Goal: Information Seeking & Learning: Learn about a topic

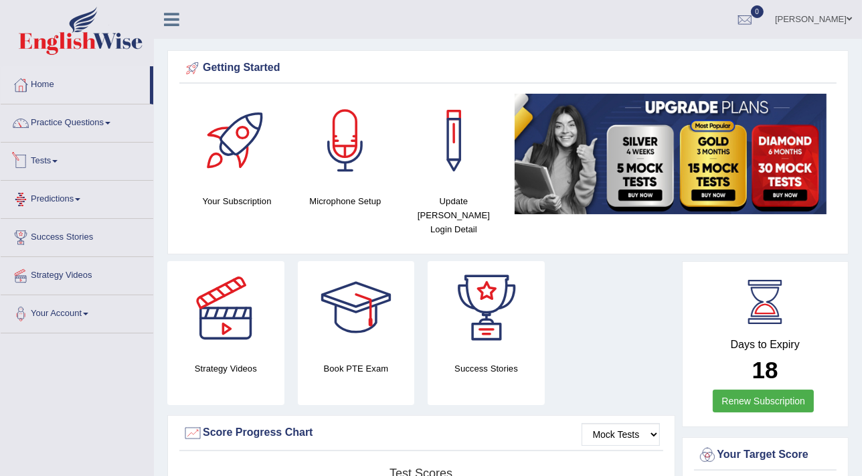
click at [37, 159] on link "Tests" at bounding box center [77, 159] width 153 height 33
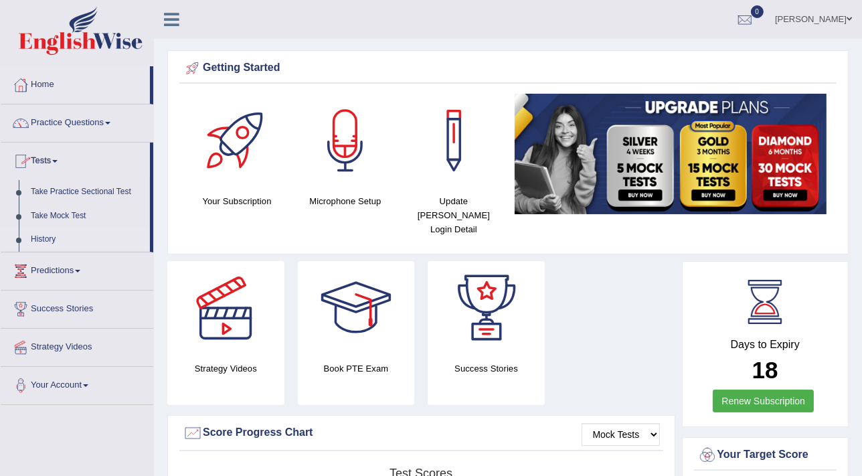
click at [36, 242] on link "History" at bounding box center [87, 240] width 125 height 24
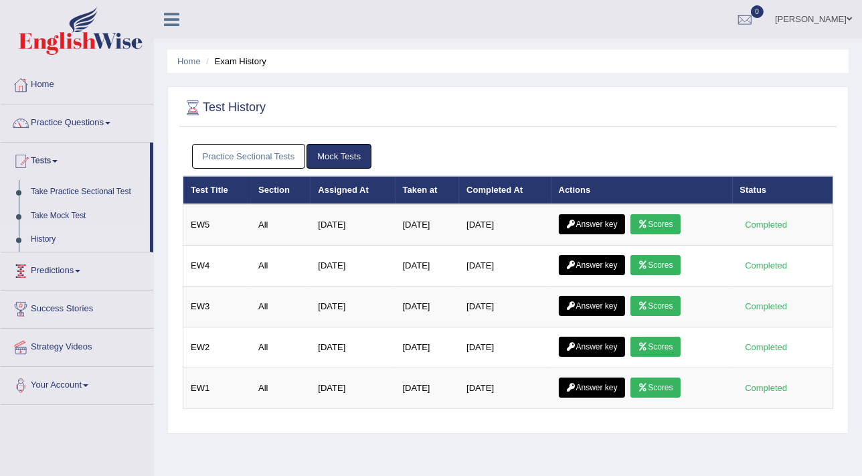
click at [219, 153] on link "Practice Sectional Tests" at bounding box center [249, 156] width 114 height 25
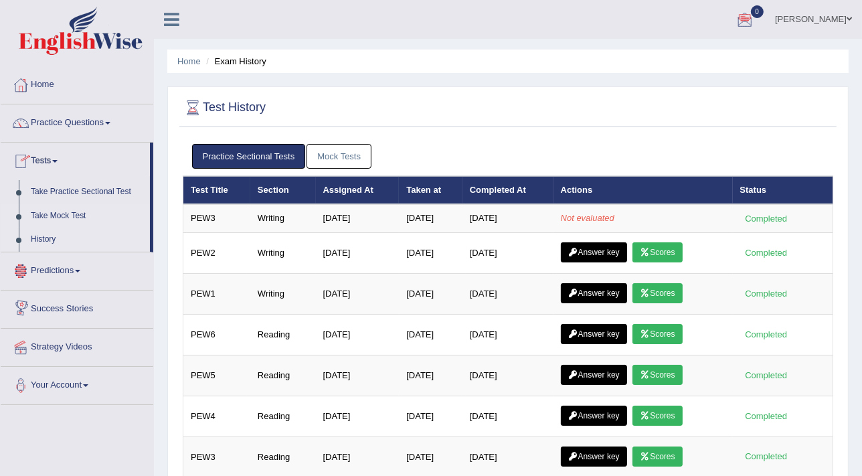
click at [73, 215] on link "Take Mock Test" at bounding box center [87, 216] width 125 height 24
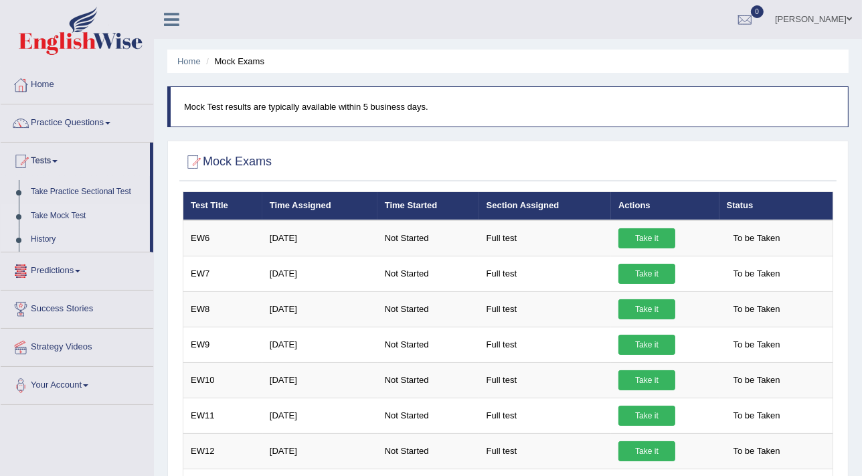
click at [41, 239] on link "History" at bounding box center [87, 240] width 125 height 24
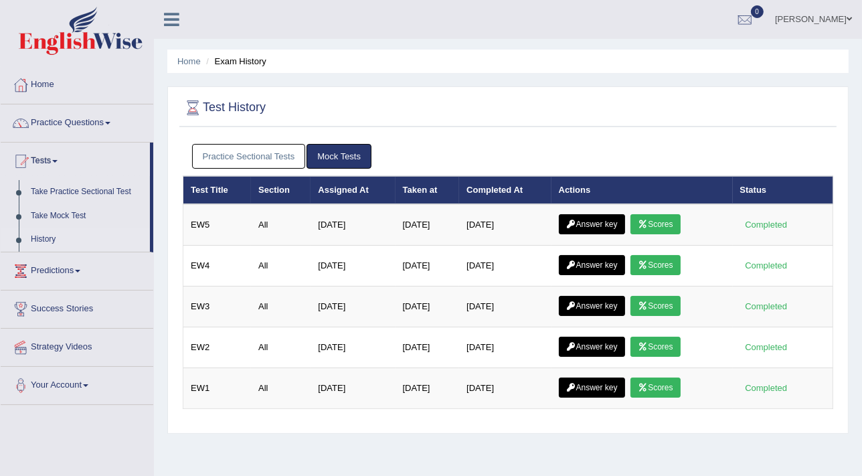
click at [217, 157] on link "Practice Sectional Tests" at bounding box center [249, 156] width 114 height 25
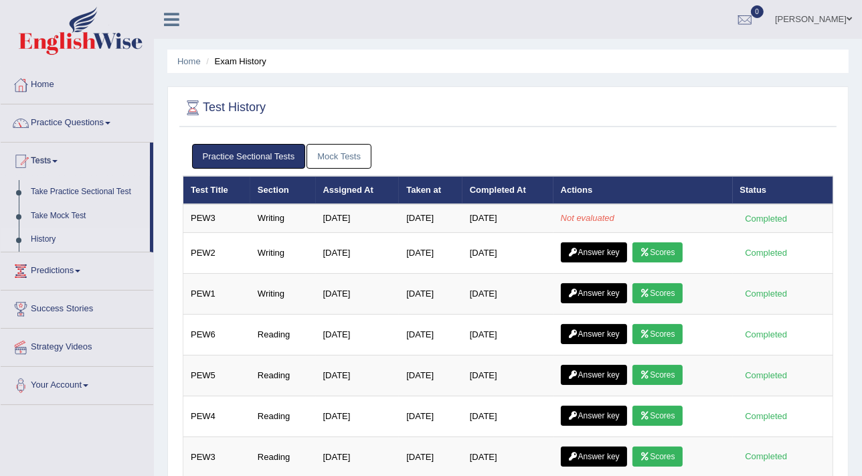
click at [45, 121] on link "Practice Questions" at bounding box center [77, 120] width 153 height 33
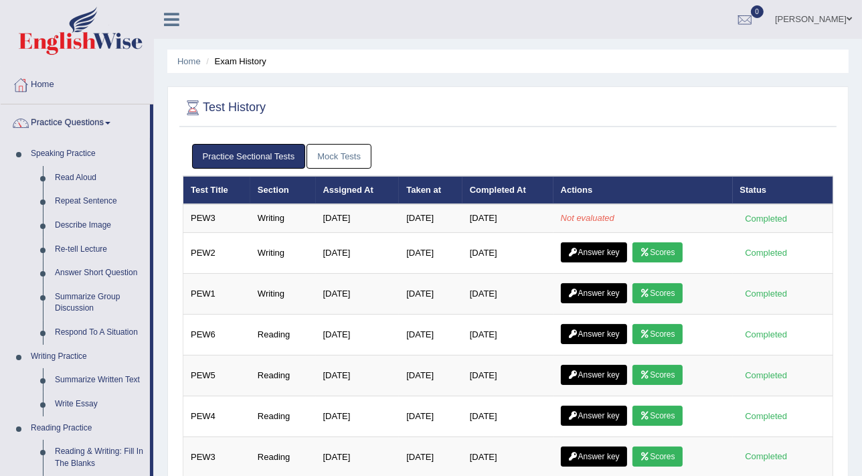
click at [351, 160] on link "Mock Tests" at bounding box center [339, 156] width 65 height 25
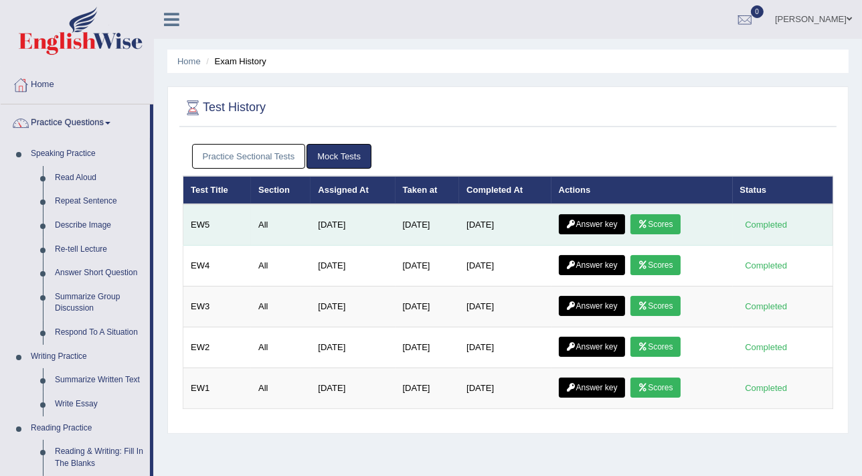
click at [660, 222] on link "Scores" at bounding box center [656, 224] width 50 height 20
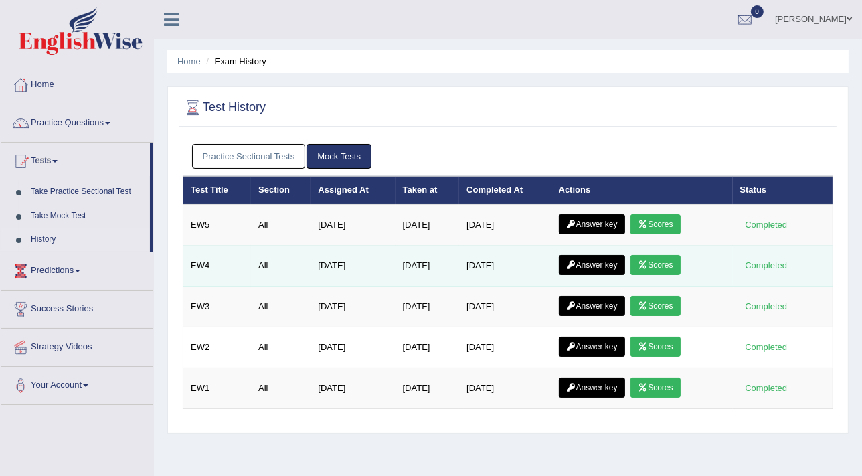
click at [669, 259] on link "Scores" at bounding box center [656, 265] width 50 height 20
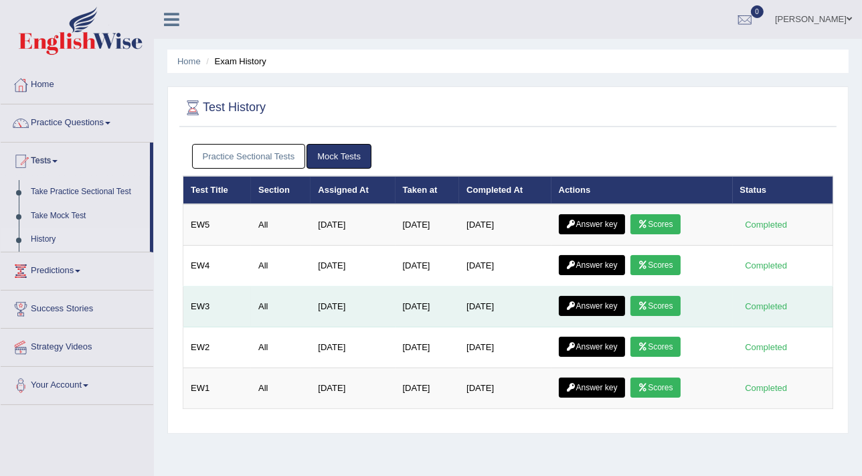
click at [668, 308] on link "Scores" at bounding box center [656, 306] width 50 height 20
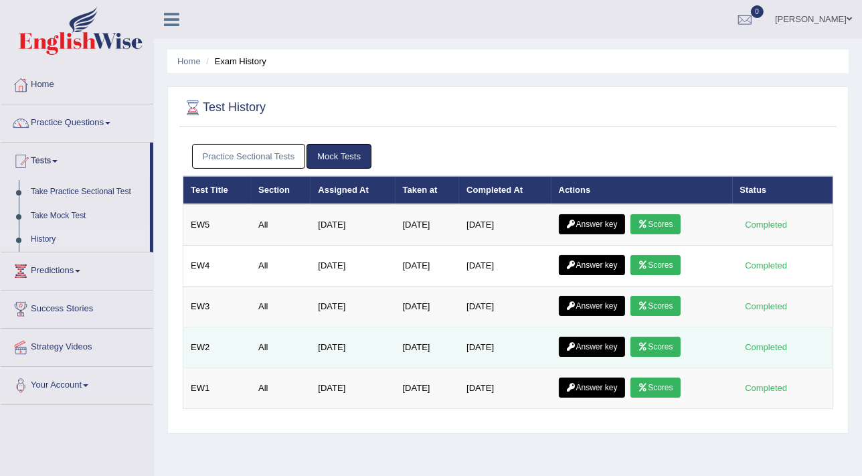
click at [654, 349] on link "Scores" at bounding box center [656, 347] width 50 height 20
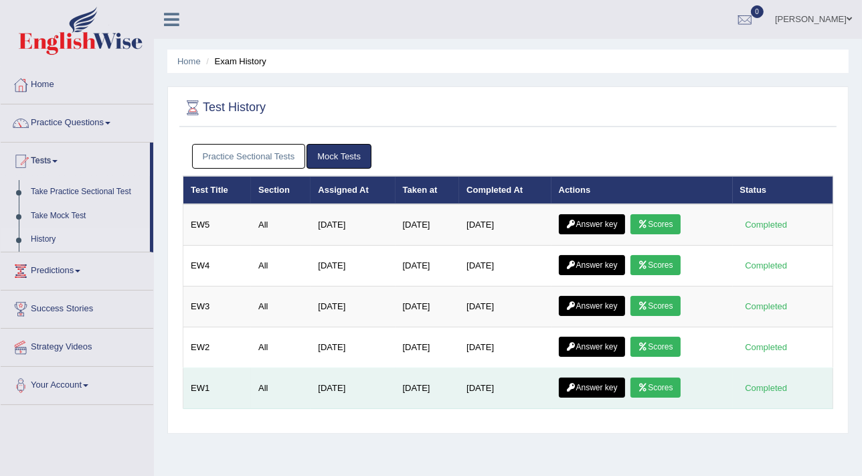
click at [655, 396] on td "Answer key Scores" at bounding box center [642, 388] width 181 height 41
click at [658, 388] on link "Scores" at bounding box center [656, 388] width 50 height 20
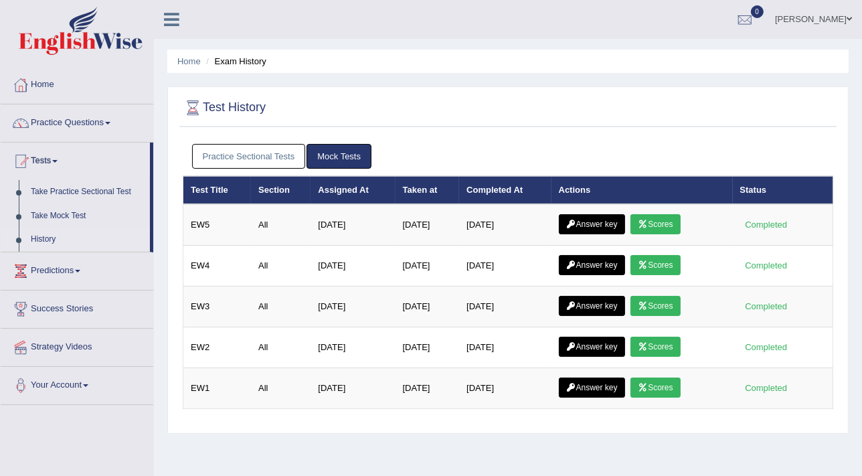
click at [258, 159] on link "Practice Sectional Tests" at bounding box center [249, 156] width 114 height 25
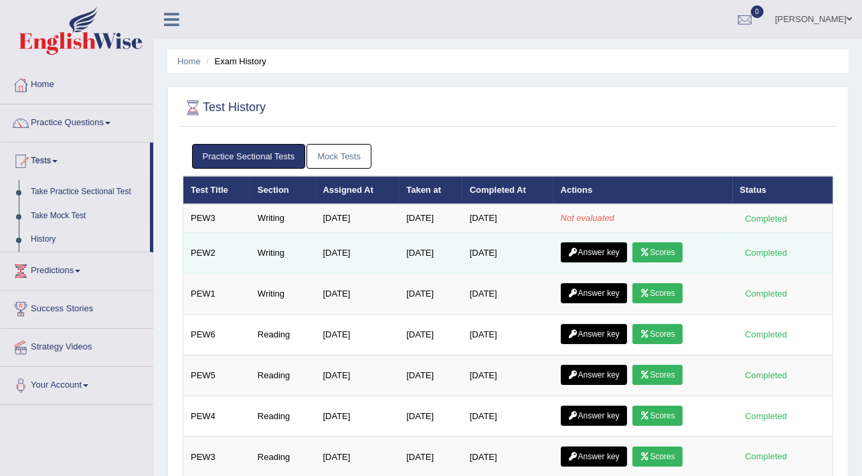
click at [656, 254] on link "Scores" at bounding box center [658, 252] width 50 height 20
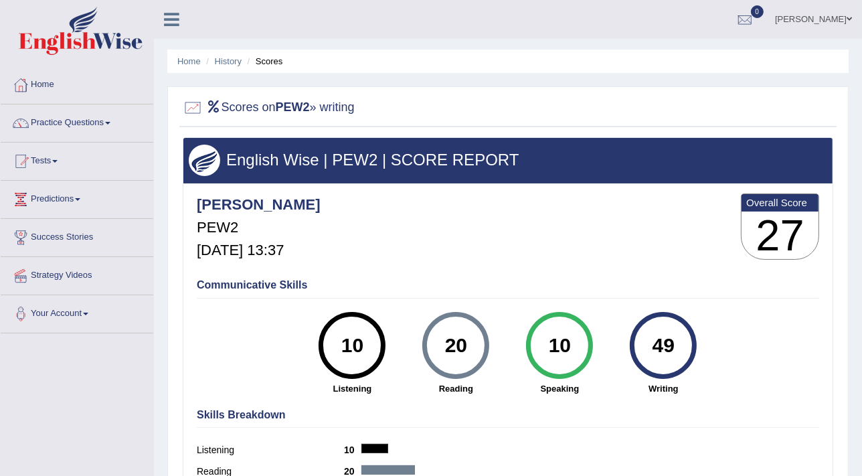
drag, startPoint x: 861, startPoint y: 250, endPoint x: 852, endPoint y: 372, distance: 122.2
click at [852, 372] on div "Home History Scores Scores on PEW2 » writing English Wise | PEW2 | SCORE REPORT…" at bounding box center [508, 334] width 708 height 669
click at [755, 21] on div at bounding box center [745, 20] width 20 height 20
click at [68, 126] on link "Practice Questions" at bounding box center [77, 120] width 153 height 33
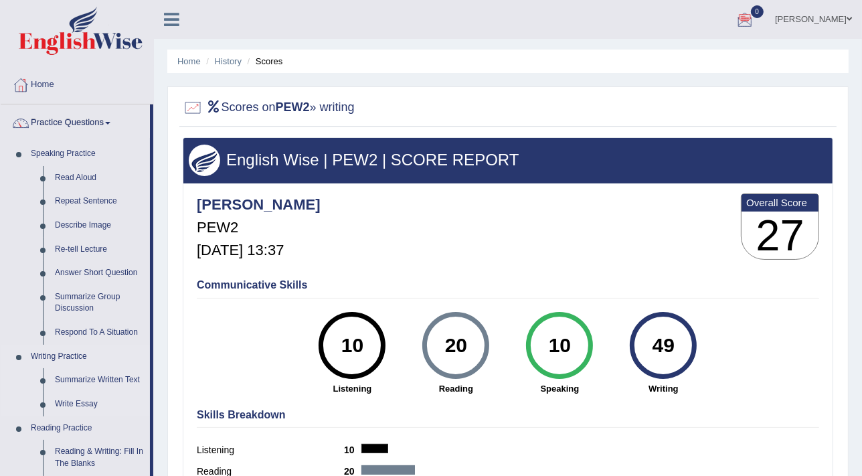
click at [1, 104] on link "Practice Questions" at bounding box center [75, 120] width 149 height 33
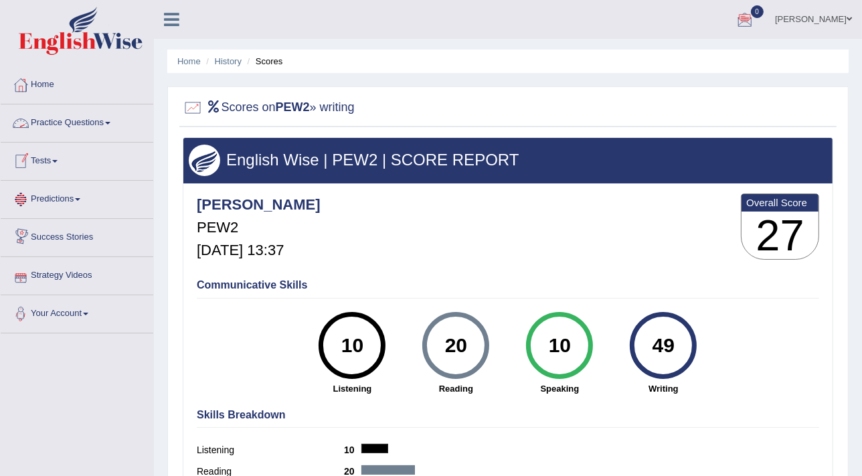
click at [68, 118] on link "Practice Questions" at bounding box center [77, 120] width 153 height 33
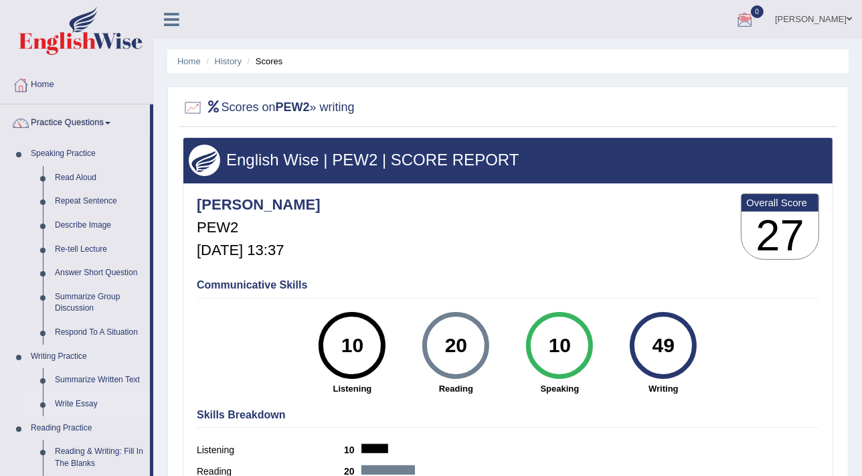
click at [84, 402] on link "Write Essay" at bounding box center [99, 404] width 101 height 24
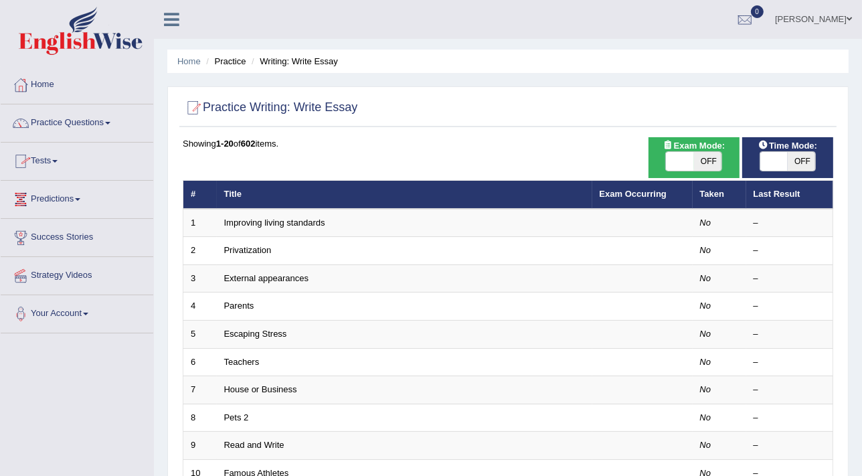
click at [44, 163] on link "Tests" at bounding box center [77, 159] width 153 height 33
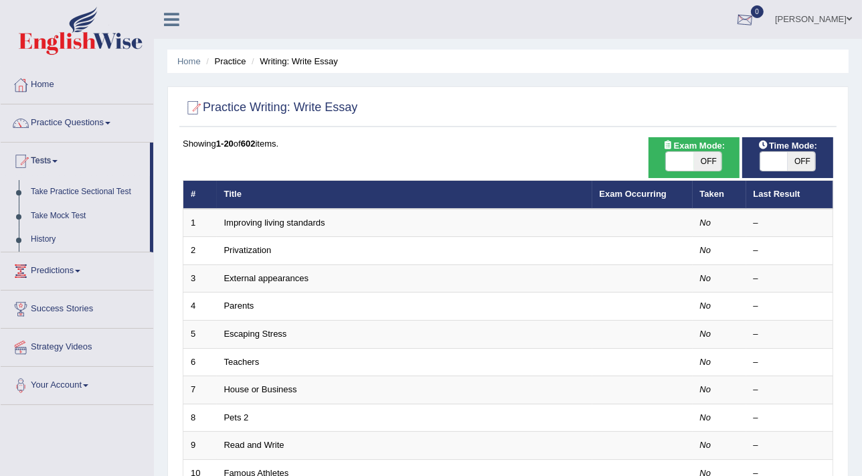
click at [755, 19] on div at bounding box center [745, 20] width 20 height 20
click at [699, 56] on icon at bounding box center [696, 56] width 5 height 10
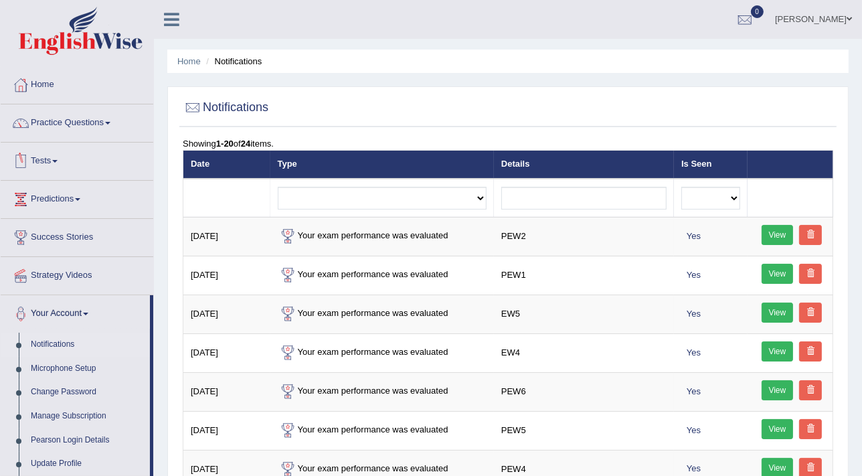
click at [39, 160] on link "Tests" at bounding box center [77, 159] width 153 height 33
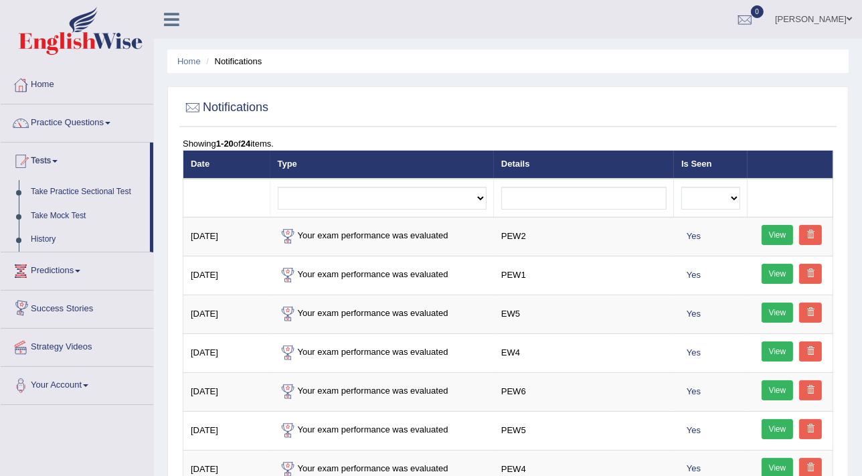
click at [50, 267] on link "Predictions" at bounding box center [77, 268] width 153 height 33
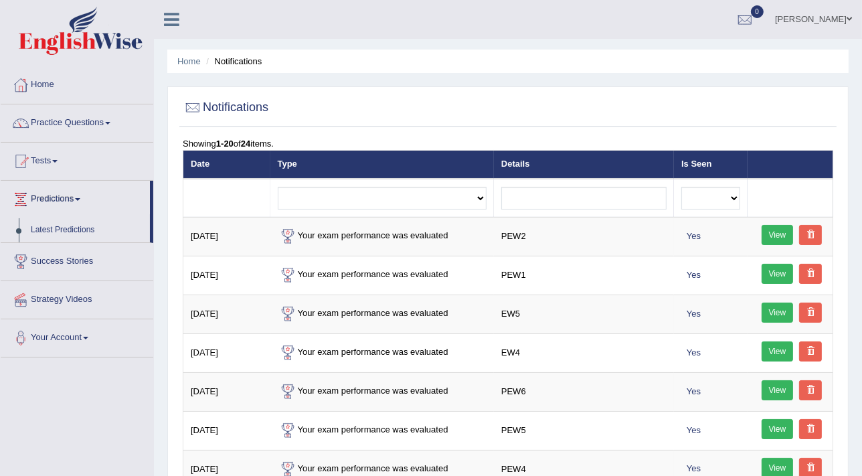
click at [48, 254] on link "Success Stories" at bounding box center [77, 259] width 153 height 33
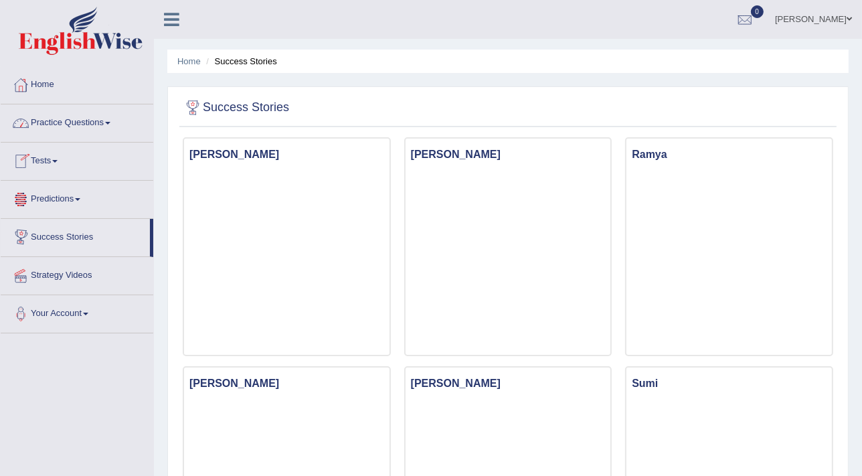
click at [81, 117] on link "Practice Questions" at bounding box center [77, 120] width 153 height 33
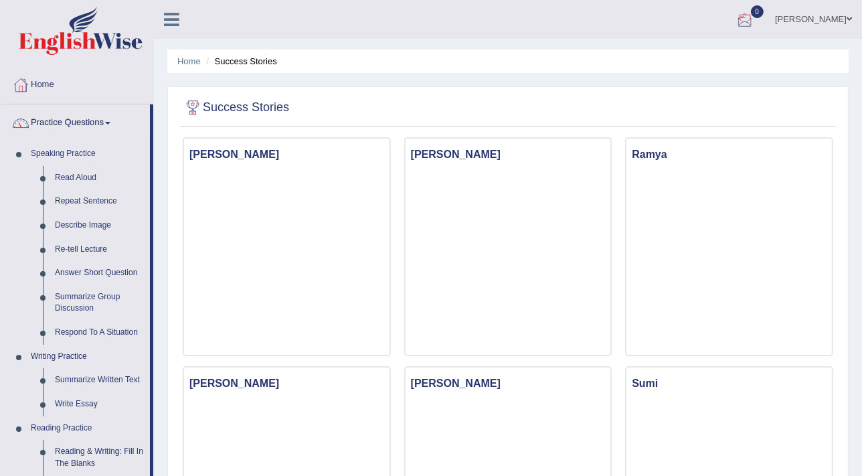
click at [755, 18] on div at bounding box center [745, 20] width 20 height 20
click at [475, 58] on ul "Home Success Stories" at bounding box center [508, 61] width 682 height 23
click at [40, 85] on link "Home" at bounding box center [77, 82] width 153 height 33
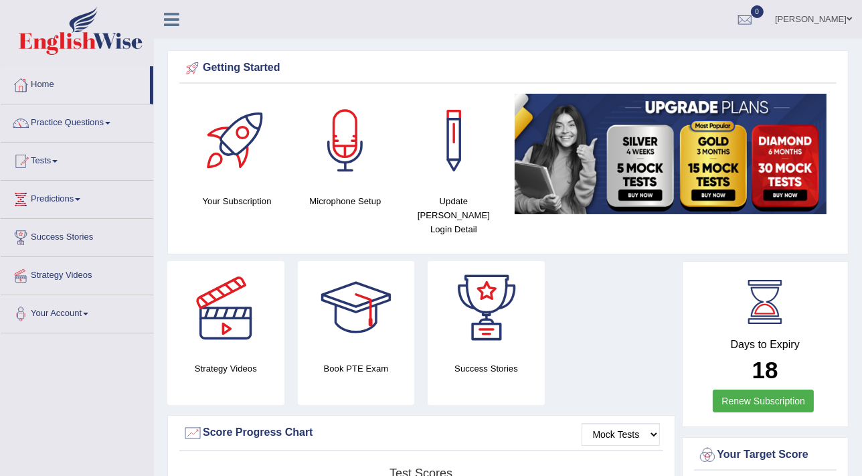
click at [62, 121] on link "Practice Questions" at bounding box center [77, 120] width 153 height 33
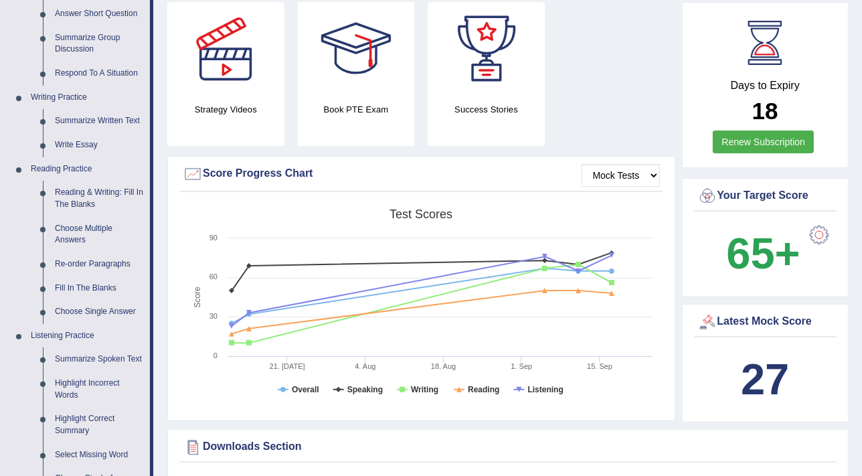
scroll to position [253, 0]
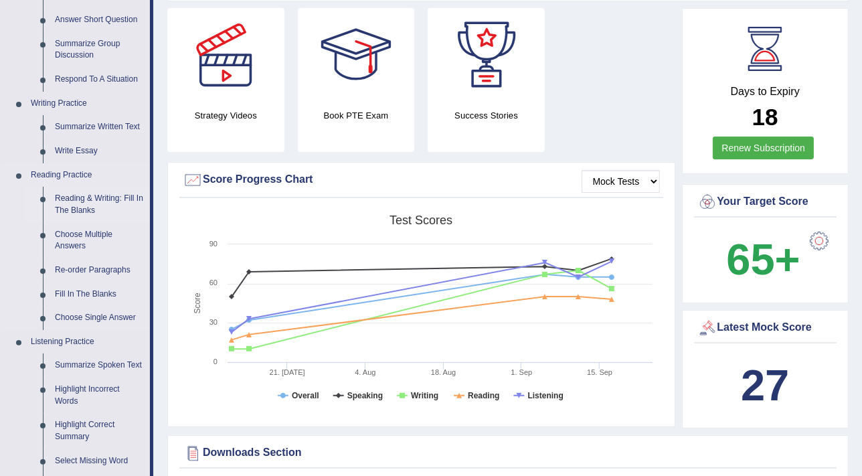
click at [79, 202] on link "Reading & Writing: Fill In The Blanks" at bounding box center [99, 204] width 101 height 35
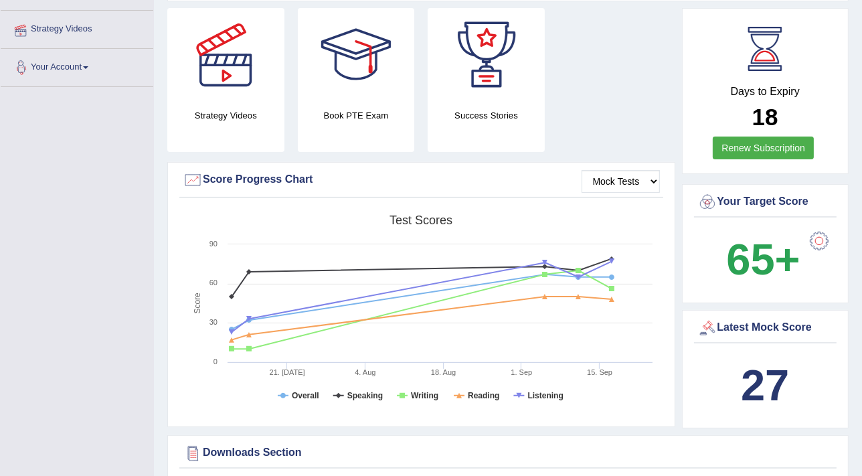
scroll to position [311, 0]
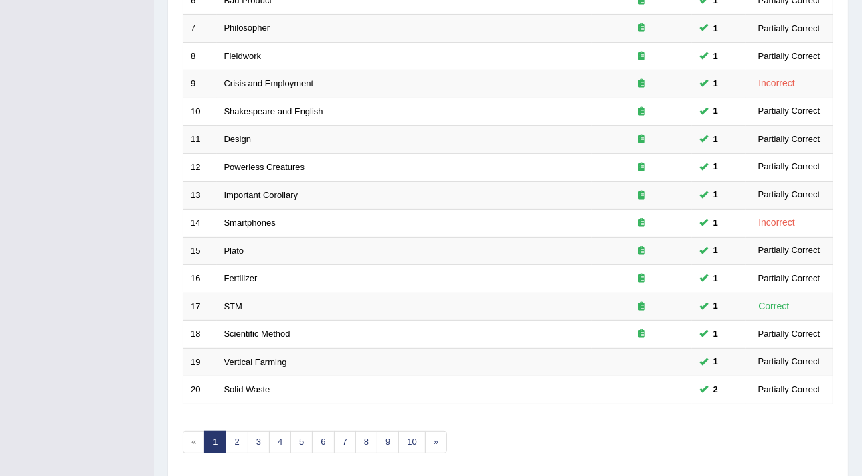
scroll to position [408, 0]
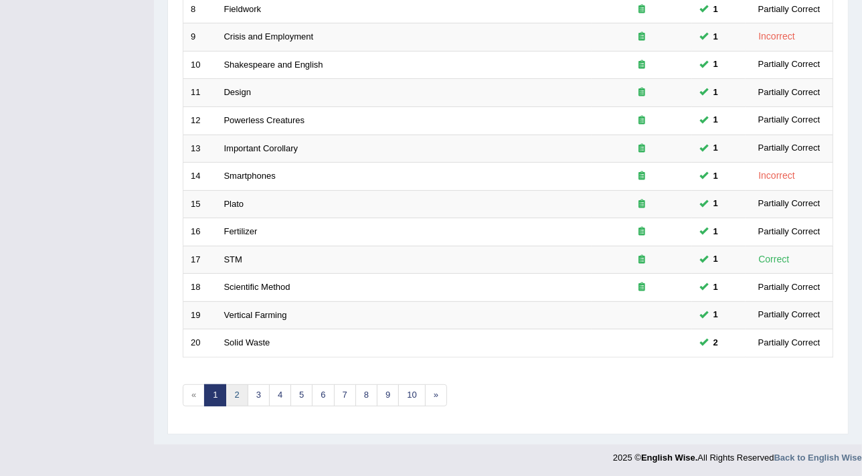
click at [239, 394] on link "2" at bounding box center [237, 395] width 22 height 22
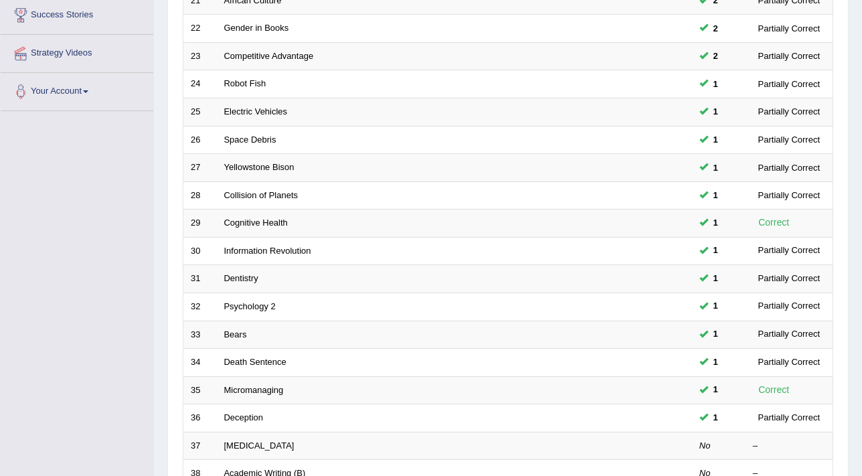
scroll to position [228, 0]
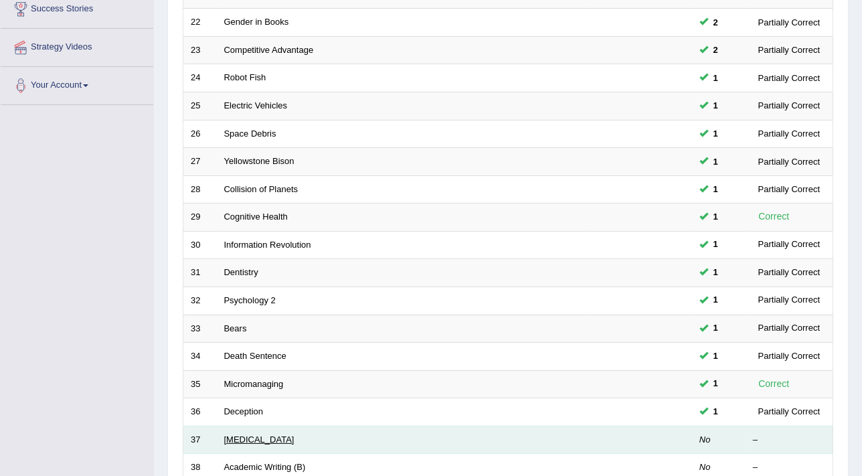
click at [251, 434] on link "[MEDICAL_DATA]" at bounding box center [259, 439] width 70 height 10
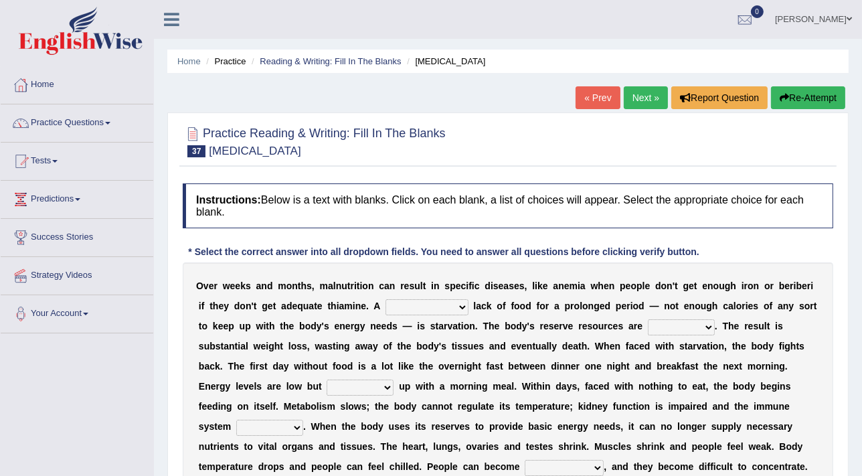
click at [412, 303] on select "severe distinguishing proper distinctive" at bounding box center [427, 307] width 83 height 16
click at [386, 299] on select "severe distinguishing proper distinctive" at bounding box center [427, 307] width 83 height 16
click at [413, 305] on select "severe distinguishing proper distinctive" at bounding box center [427, 307] width 83 height 16
select select "severe"
click at [386, 299] on select "severe distinguishing proper distinctive" at bounding box center [427, 307] width 83 height 16
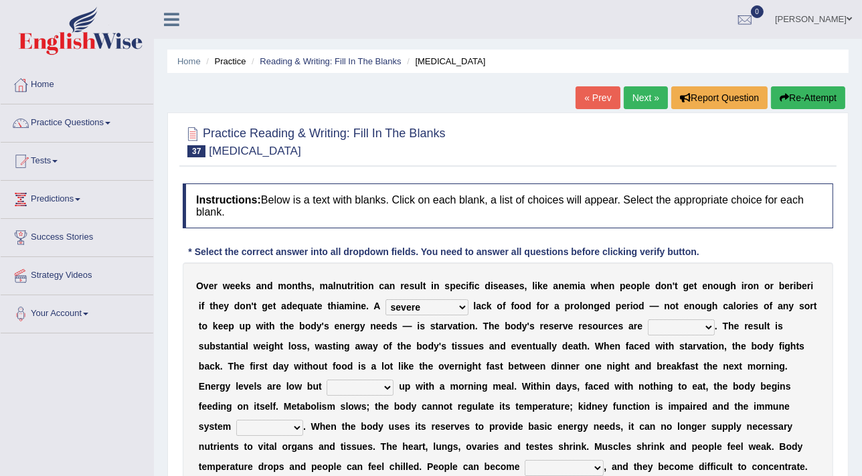
click at [648, 327] on select "obsoleted depleted pelleted deleted" at bounding box center [681, 327] width 67 height 16
select select "depleted"
click at [648, 319] on select "obsoleted depleted pelleted deleted" at bounding box center [681, 327] width 67 height 16
click at [394, 380] on select "feed come chill pick" at bounding box center [360, 388] width 67 height 16
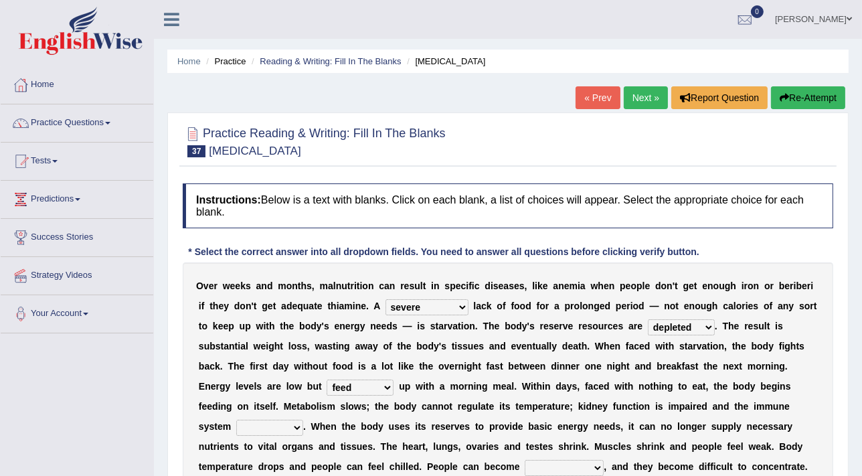
click at [399, 381] on b at bounding box center [396, 386] width 5 height 11
click at [394, 380] on select "feed come chill pick" at bounding box center [360, 388] width 67 height 16
select select "come"
click at [394, 380] on select "feed come chill pick" at bounding box center [360, 388] width 67 height 16
click at [303, 420] on select "deepens deafens weakens surpasses" at bounding box center [269, 428] width 67 height 16
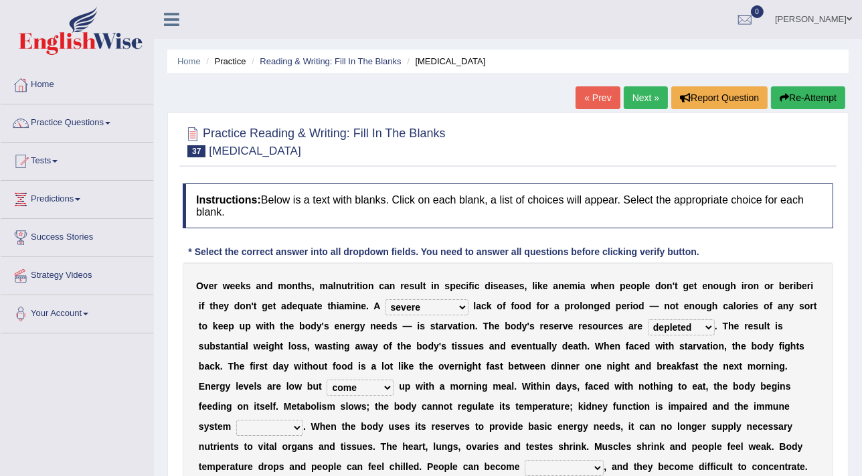
select select "weakens"
click at [303, 420] on select "deepens deafens weakens surpasses" at bounding box center [269, 428] width 67 height 16
click at [394, 380] on select "feed come chill pick" at bounding box center [360, 388] width 67 height 16
select select "chill"
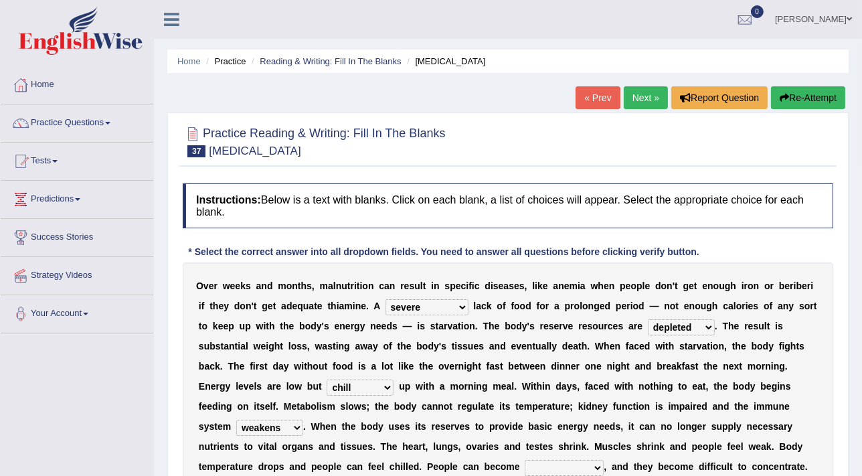
click at [394, 380] on select "feed come chill pick" at bounding box center [360, 388] width 67 height 16
click at [604, 460] on select "irritable commutable indisputable transportable" at bounding box center [564, 468] width 79 height 16
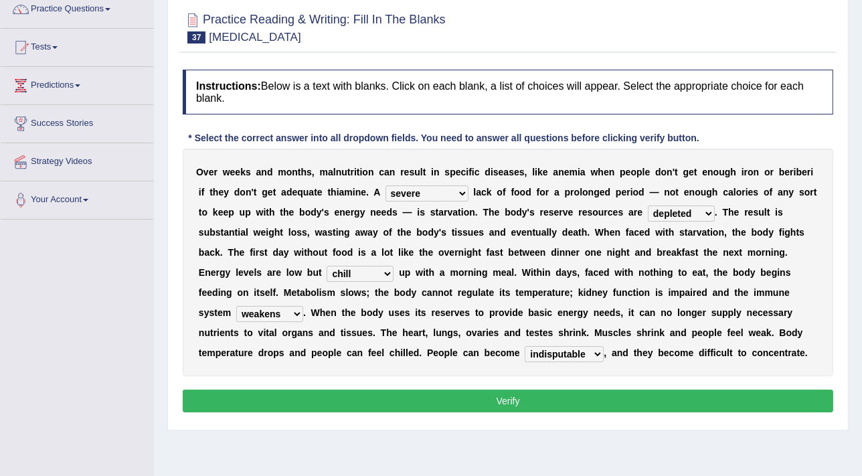
scroll to position [118, 0]
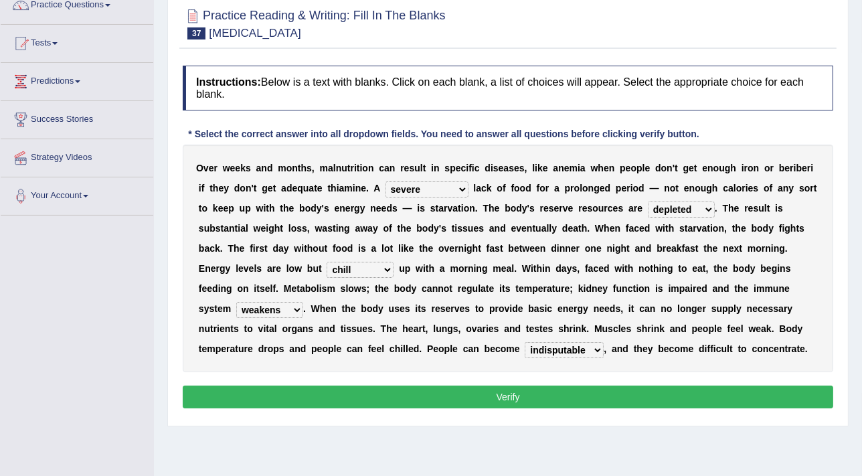
click at [604, 342] on select "irritable commutable indisputable transportable" at bounding box center [564, 350] width 79 height 16
select select "commutable"
click at [604, 342] on select "irritable commutable indisputable transportable" at bounding box center [564, 350] width 79 height 16
click at [515, 392] on button "Verify" at bounding box center [508, 397] width 651 height 23
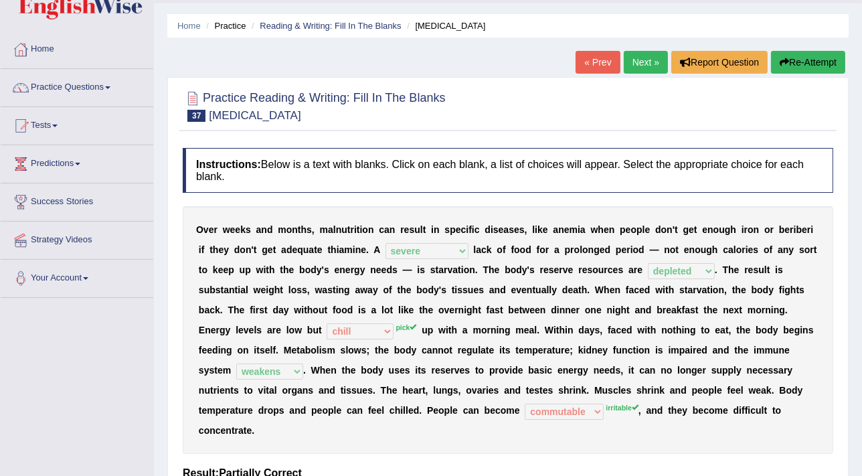
scroll to position [0, 0]
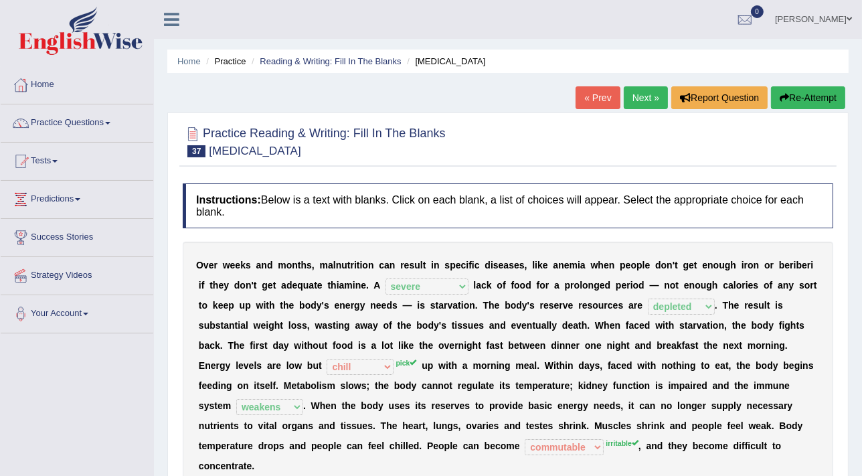
click at [649, 98] on link "Next »" at bounding box center [646, 97] width 44 height 23
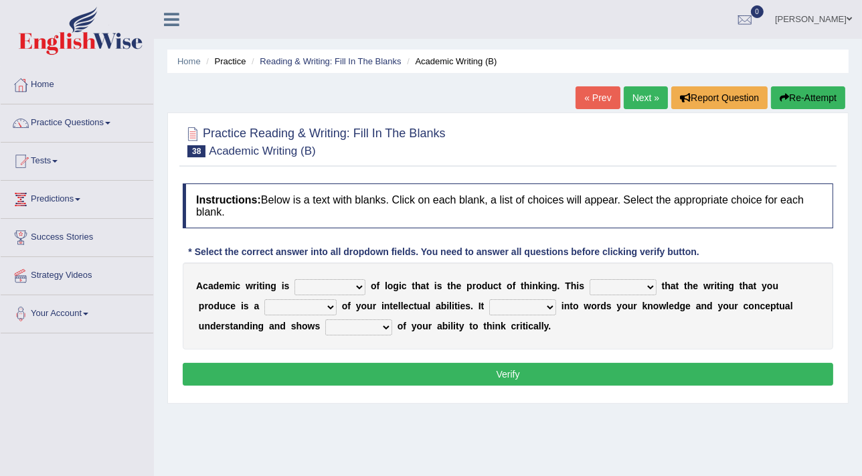
click at [348, 289] on select "expectation entitlement expression exchange" at bounding box center [330, 287] width 71 height 16
select select "expression"
click at [295, 279] on select "expectation entitlement expression exchange" at bounding box center [330, 287] width 71 height 16
click at [622, 286] on select "means questions stipulates answers" at bounding box center [623, 287] width 67 height 16
click at [590, 279] on select "means questions stipulates answers" at bounding box center [623, 287] width 67 height 16
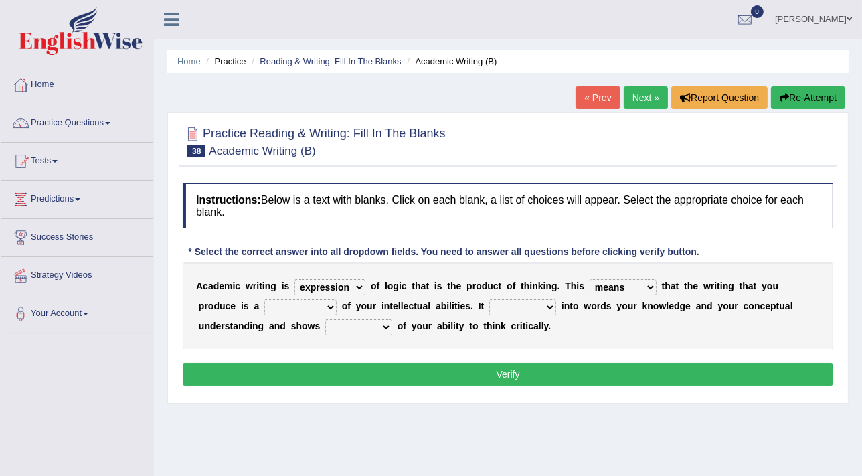
click at [627, 285] on select "means questions stipulates answers" at bounding box center [623, 287] width 67 height 16
select select "stipulates"
click at [590, 279] on select "means questions stipulates answers" at bounding box center [623, 287] width 67 height 16
click at [264, 306] on select "redundancy mission credit reflection" at bounding box center [300, 307] width 72 height 16
select select "reflection"
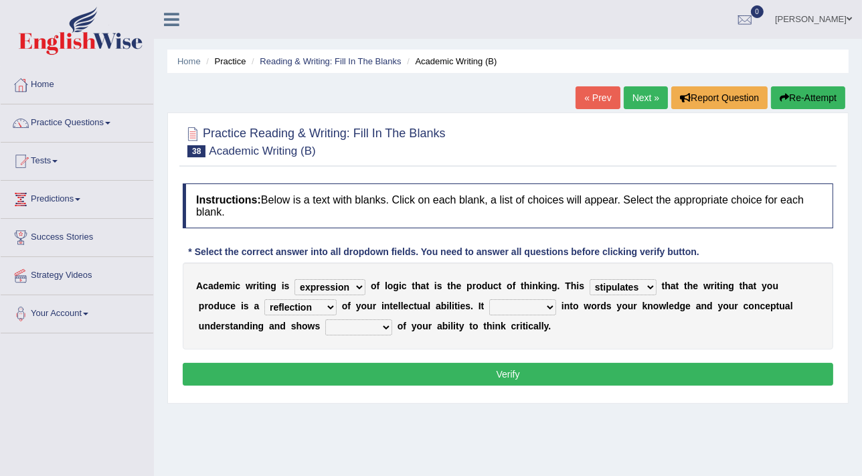
click at [264, 299] on select "redundancy mission credit reflection" at bounding box center [300, 307] width 72 height 16
click at [489, 305] on select "enriches shows allows puts" at bounding box center [522, 307] width 67 height 16
select select "puts"
click at [489, 299] on select "enriches shows allows puts" at bounding box center [522, 307] width 67 height 16
click at [398, 331] on b "o" at bounding box center [401, 326] width 6 height 11
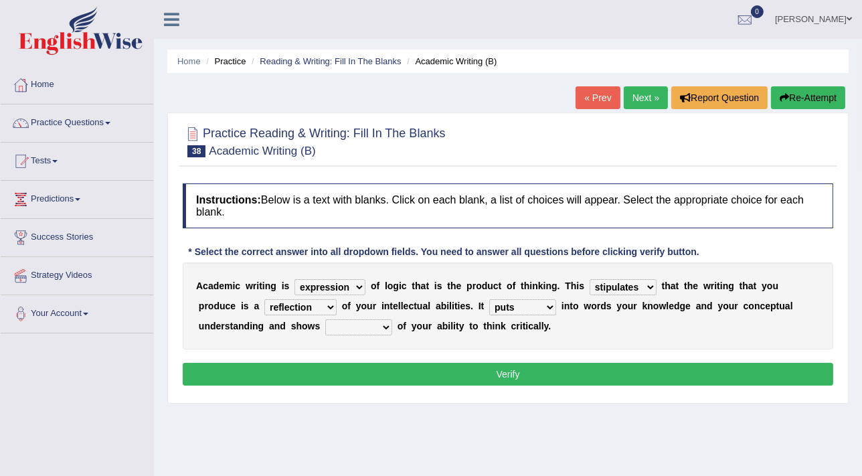
click at [325, 325] on select "hassle excuse capacity evidence" at bounding box center [358, 327] width 67 height 16
select select "hassle"
click at [325, 319] on select "hassle excuse capacity evidence" at bounding box center [358, 327] width 67 height 16
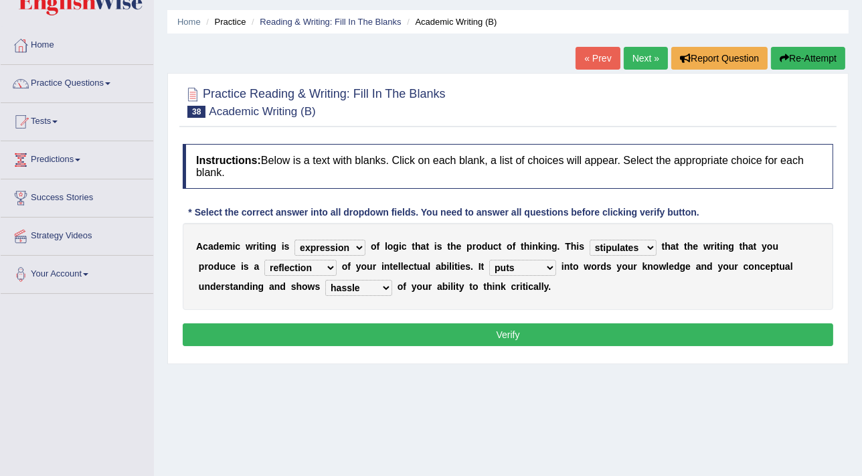
scroll to position [60, 0]
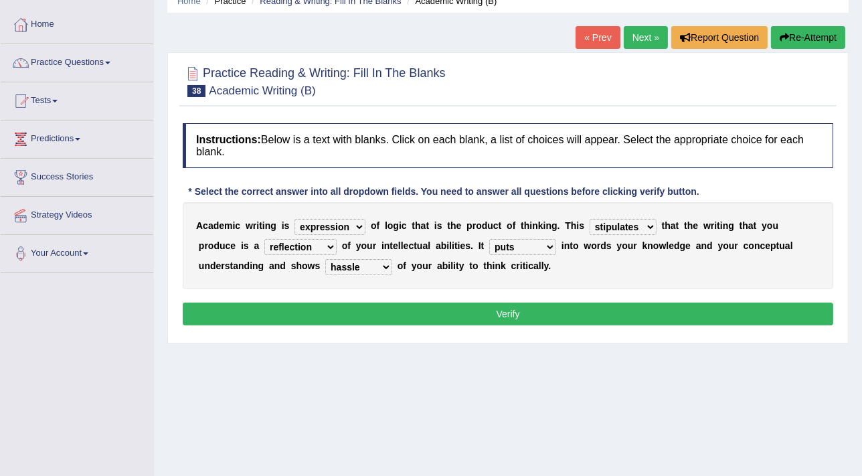
click at [538, 314] on button "Verify" at bounding box center [508, 314] width 651 height 23
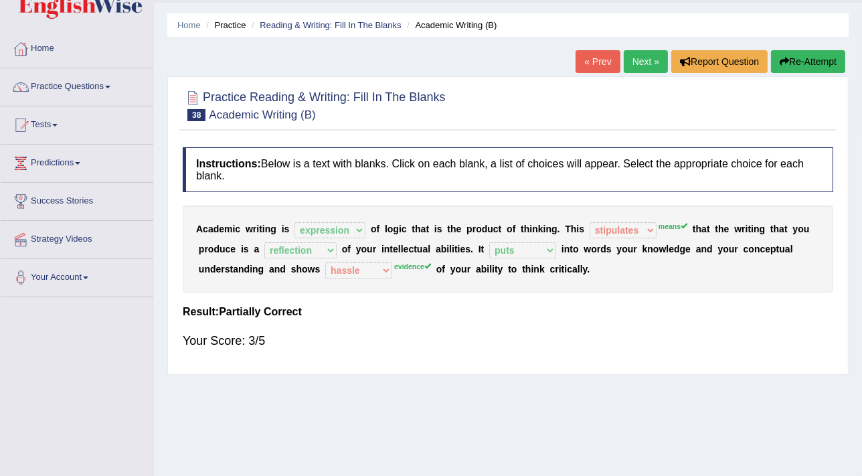
scroll to position [0, 0]
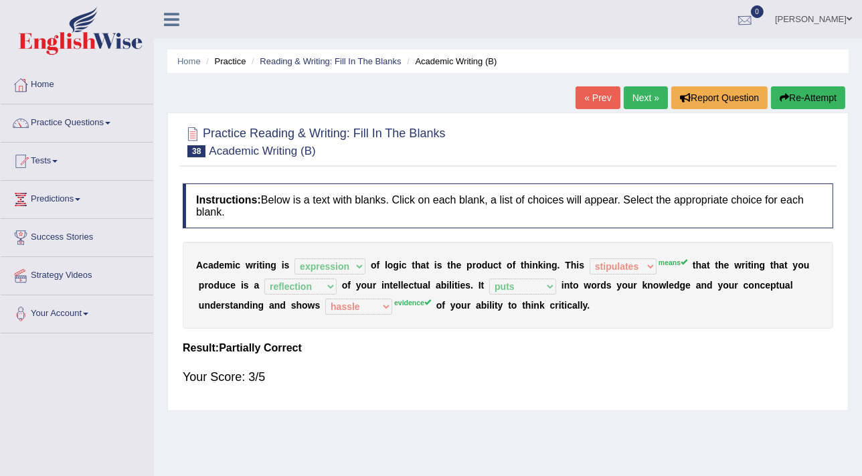
click at [755, 14] on div at bounding box center [745, 20] width 20 height 20
click at [725, 0] on link "0" at bounding box center [745, 17] width 40 height 35
click at [699, 51] on icon at bounding box center [696, 56] width 5 height 10
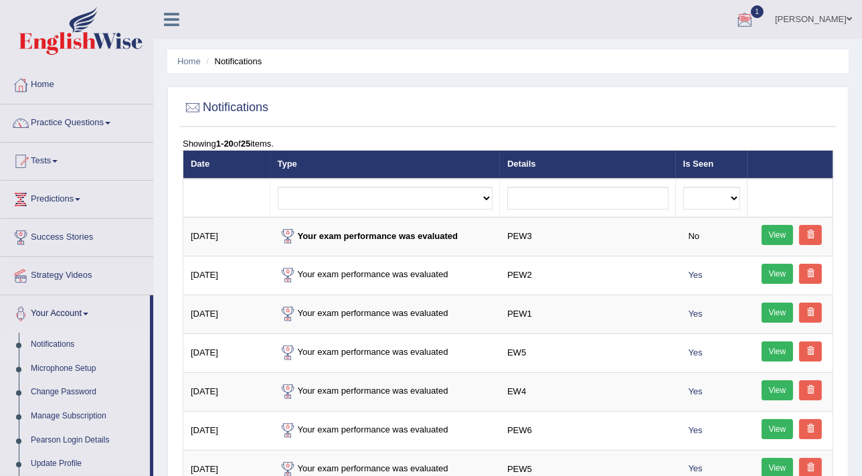
click at [755, 19] on div at bounding box center [745, 20] width 20 height 20
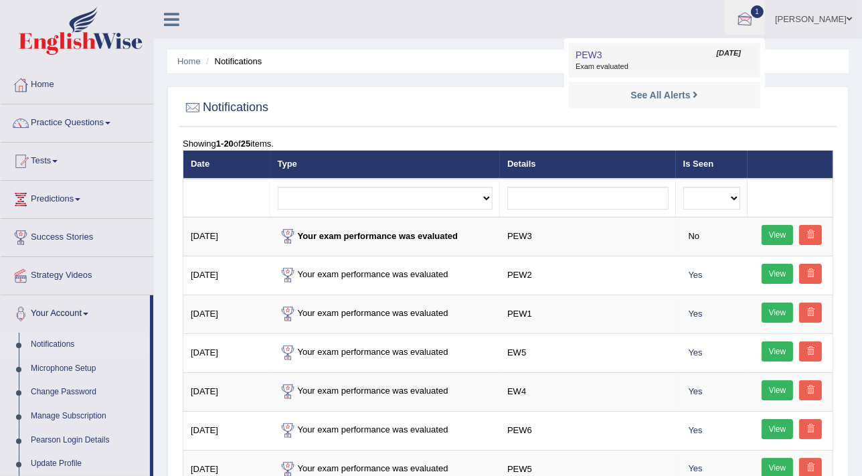
click at [708, 63] on span "Exam evaluated" at bounding box center [665, 67] width 178 height 11
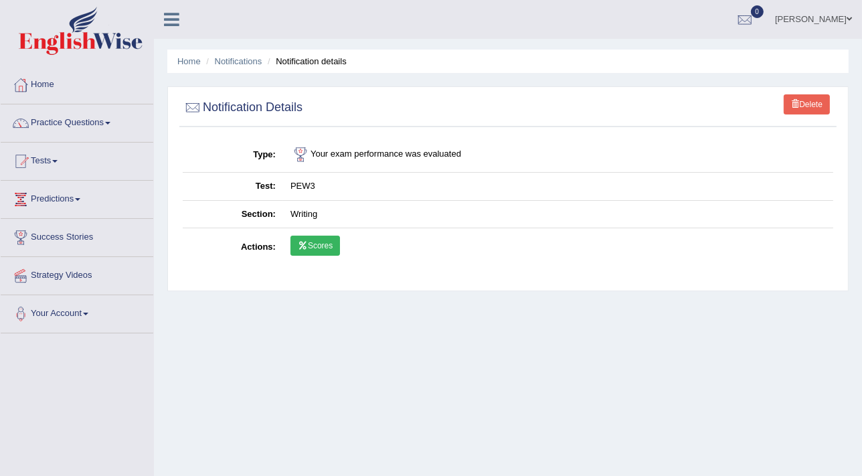
click at [319, 234] on td "Scores" at bounding box center [558, 247] width 550 height 39
click at [312, 244] on link "Scores" at bounding box center [316, 246] width 50 height 20
click at [45, 157] on link "Tests" at bounding box center [77, 159] width 153 height 33
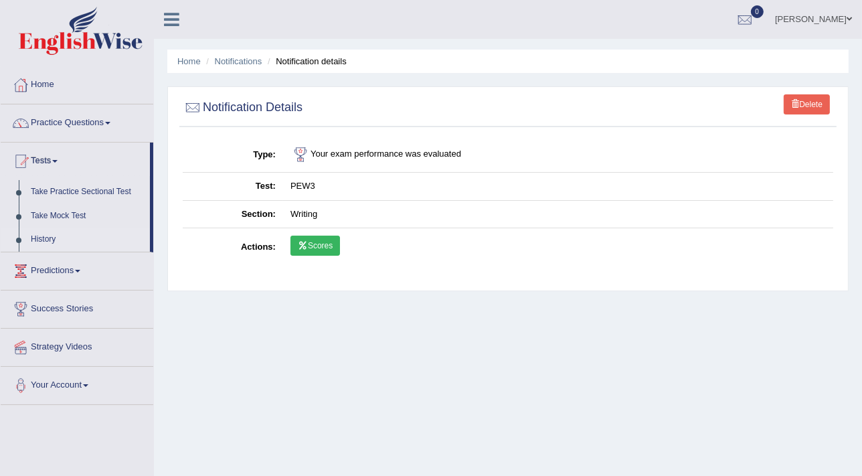
click at [39, 238] on link "History" at bounding box center [87, 240] width 125 height 24
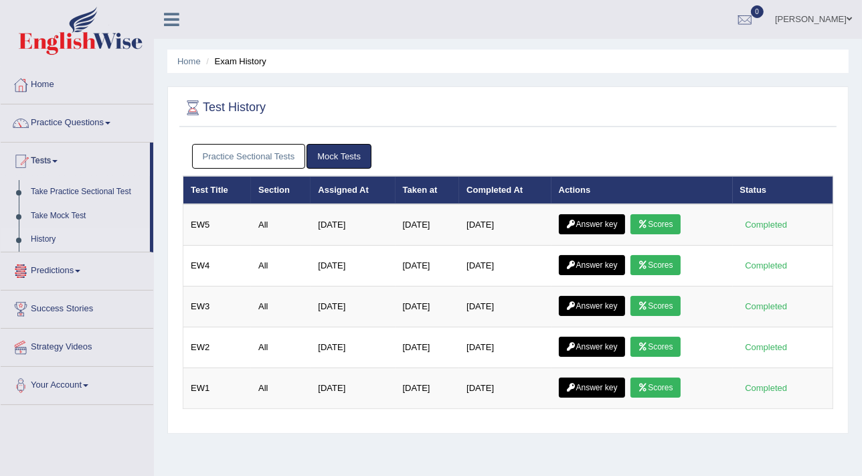
click at [244, 160] on link "Practice Sectional Tests" at bounding box center [249, 156] width 114 height 25
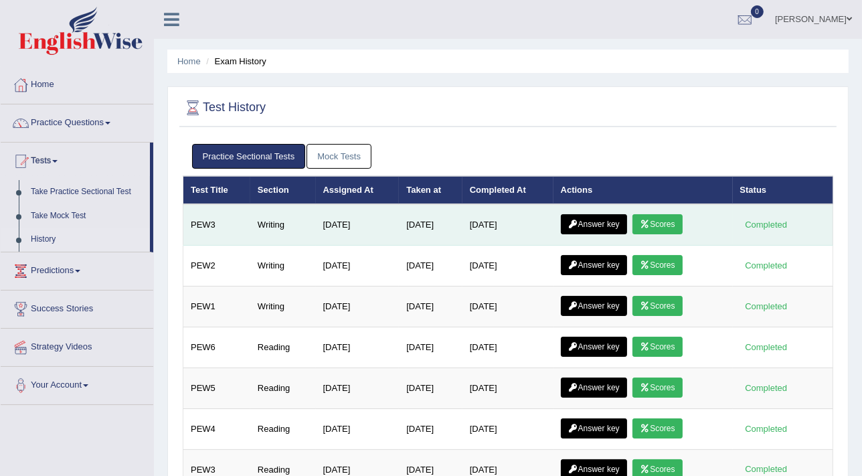
click at [589, 221] on link "Answer key" at bounding box center [594, 224] width 66 height 20
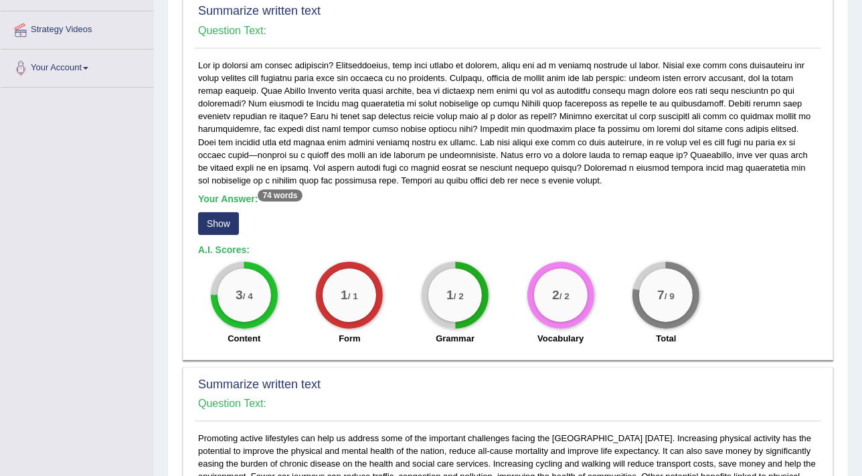
scroll to position [257, 0]
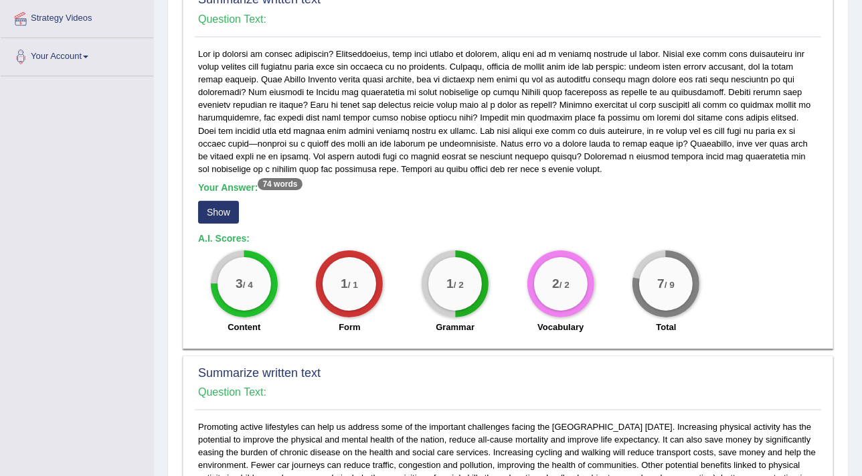
click at [214, 211] on button "Show" at bounding box center [218, 212] width 41 height 23
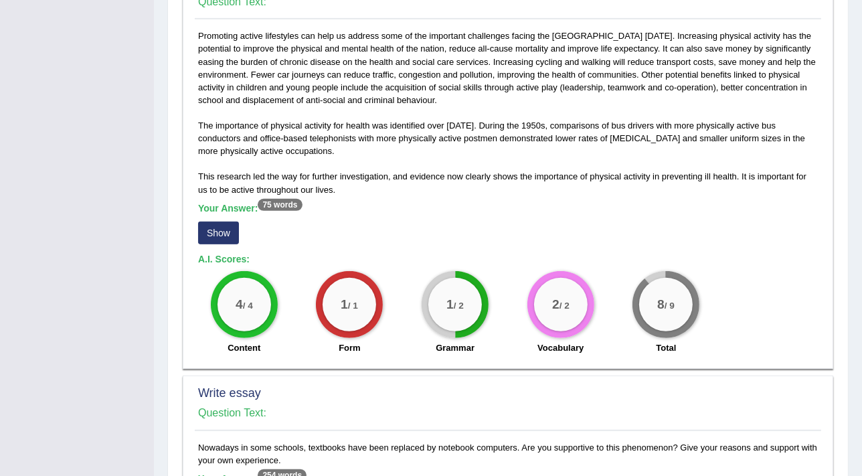
scroll to position [684, 0]
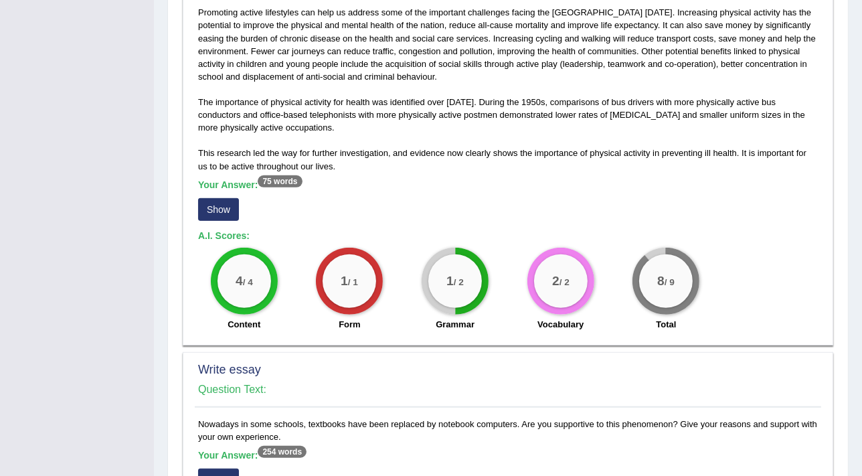
click at [224, 209] on button "Show" at bounding box center [218, 209] width 41 height 23
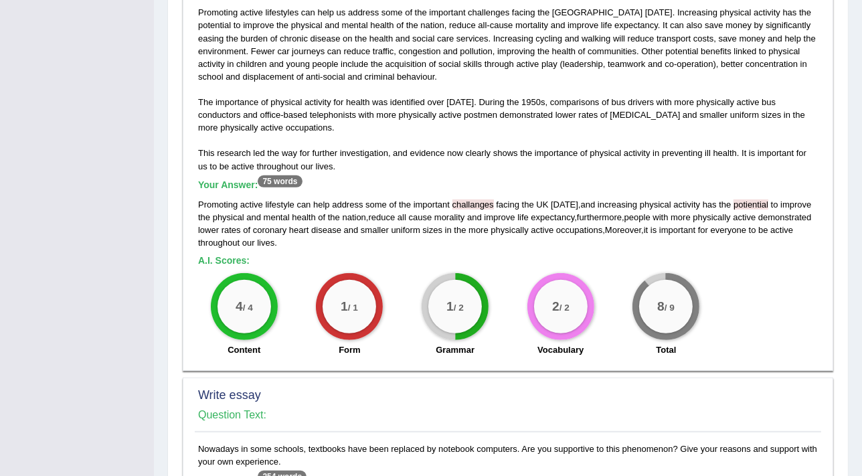
drag, startPoint x: 862, startPoint y: 242, endPoint x: 872, endPoint y: 312, distance: 71.1
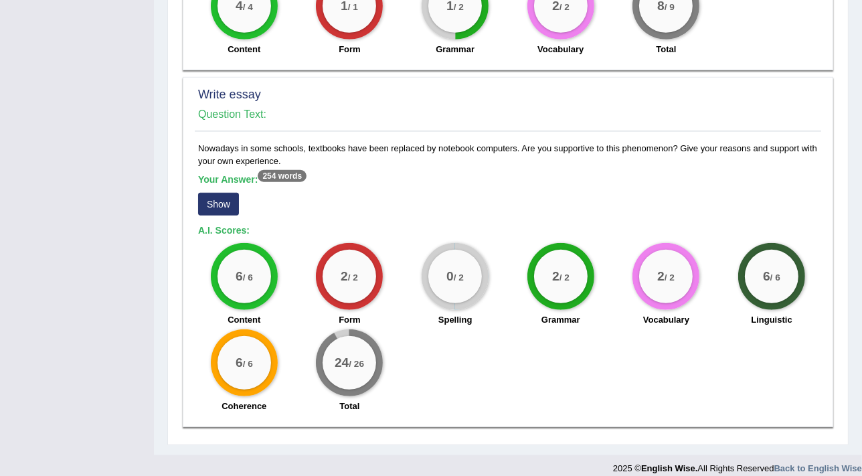
scroll to position [996, 0]
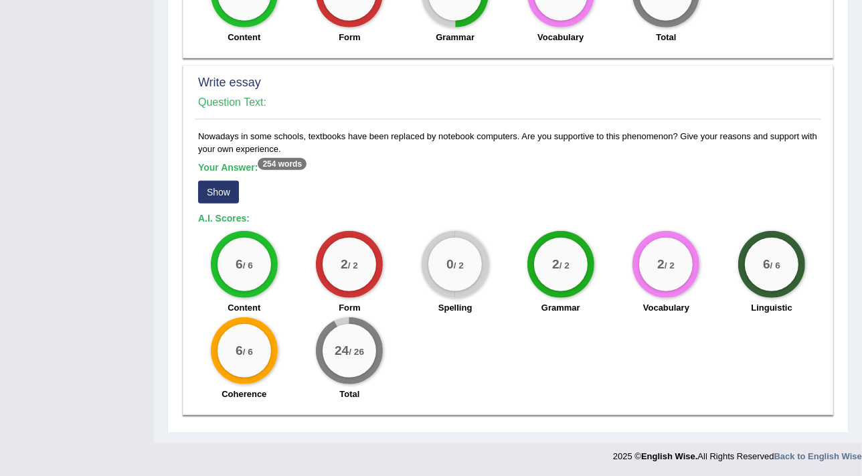
click at [218, 193] on button "Show" at bounding box center [218, 192] width 41 height 23
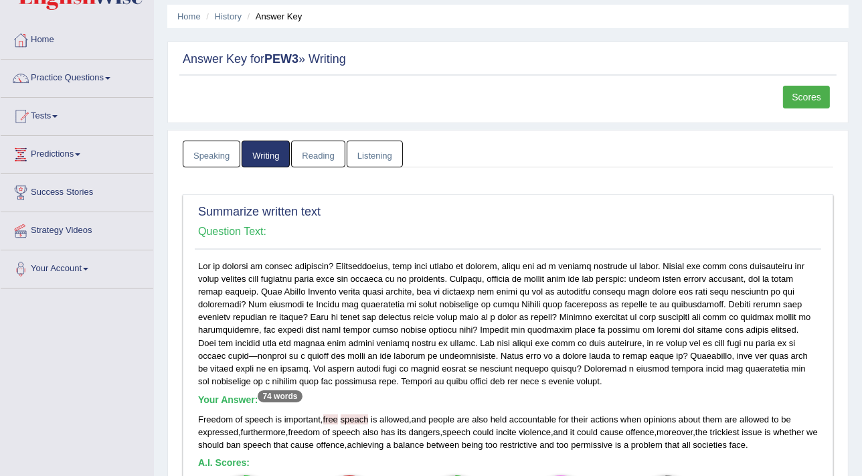
scroll to position [0, 0]
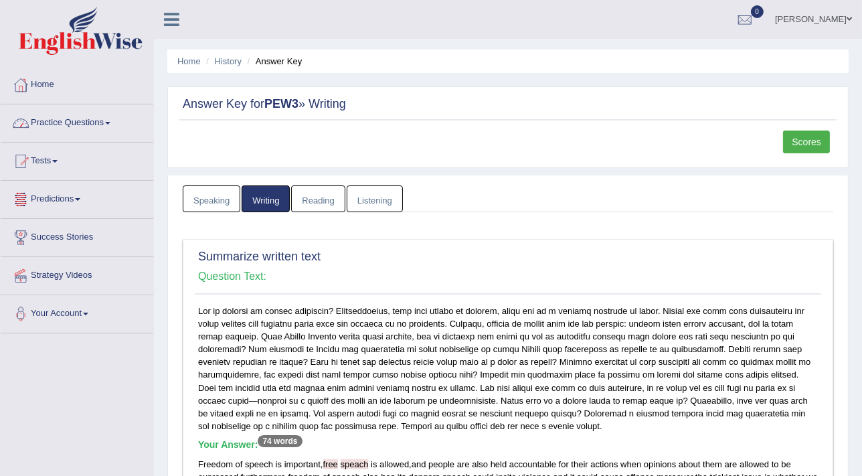
click at [40, 158] on link "Tests" at bounding box center [77, 159] width 153 height 33
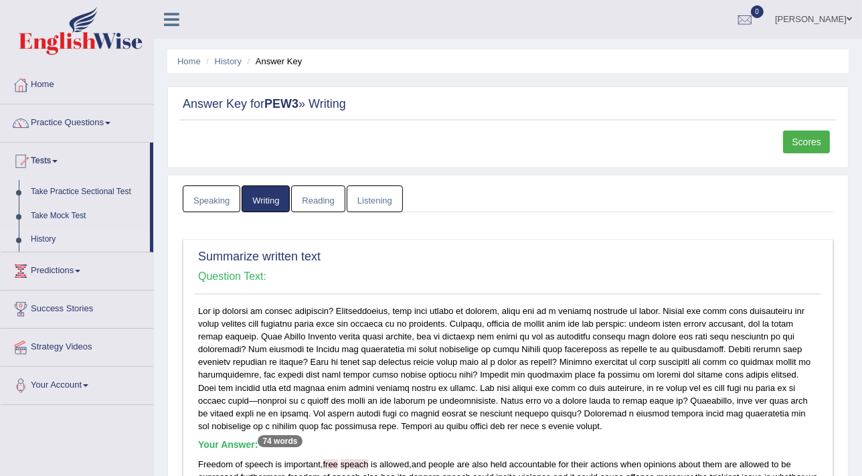
click at [44, 239] on link "History" at bounding box center [87, 240] width 125 height 24
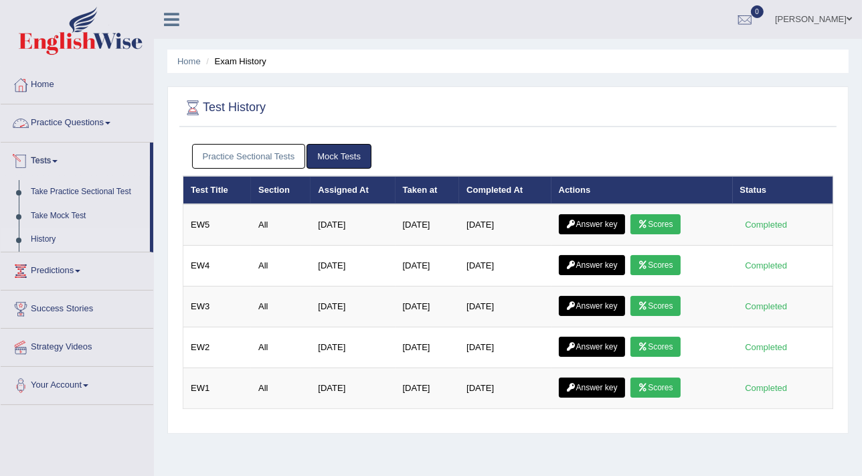
click at [68, 122] on link "Practice Questions" at bounding box center [77, 120] width 153 height 33
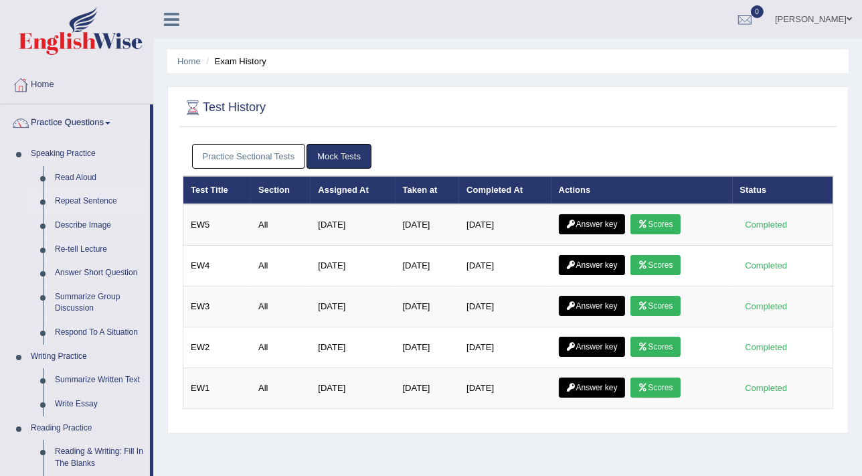
click at [74, 201] on link "Repeat Sentence" at bounding box center [99, 201] width 101 height 24
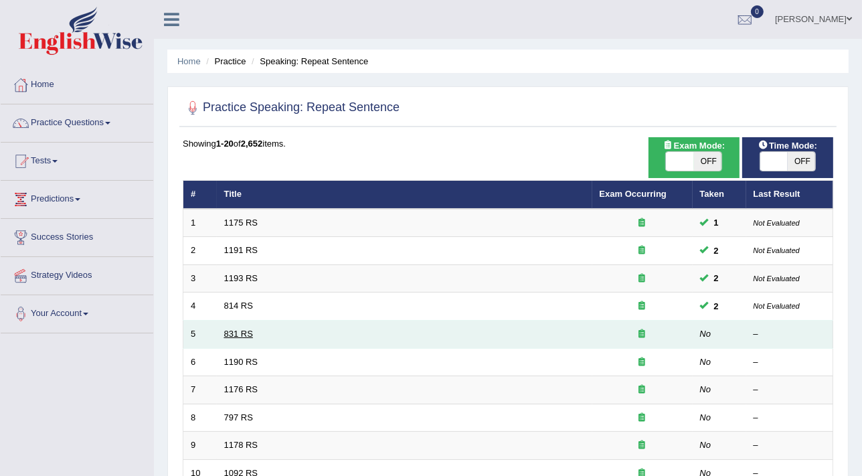
click at [238, 329] on link "831 RS" at bounding box center [238, 334] width 29 height 10
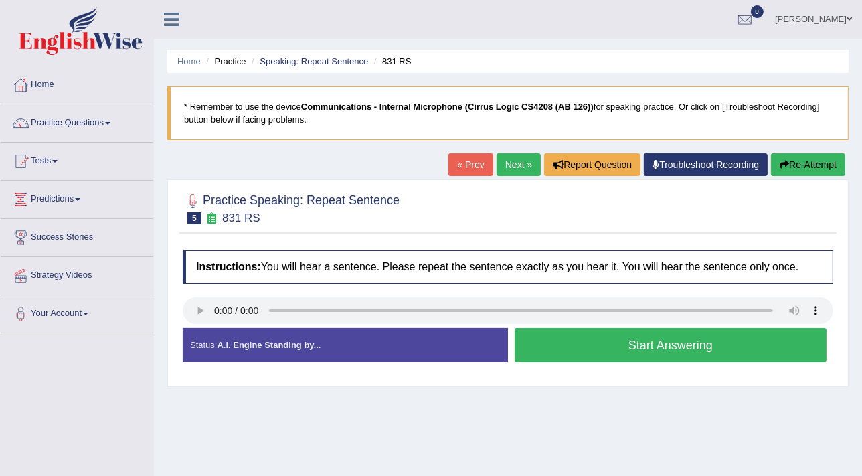
click at [671, 351] on button "Start Answering" at bounding box center [671, 345] width 312 height 34
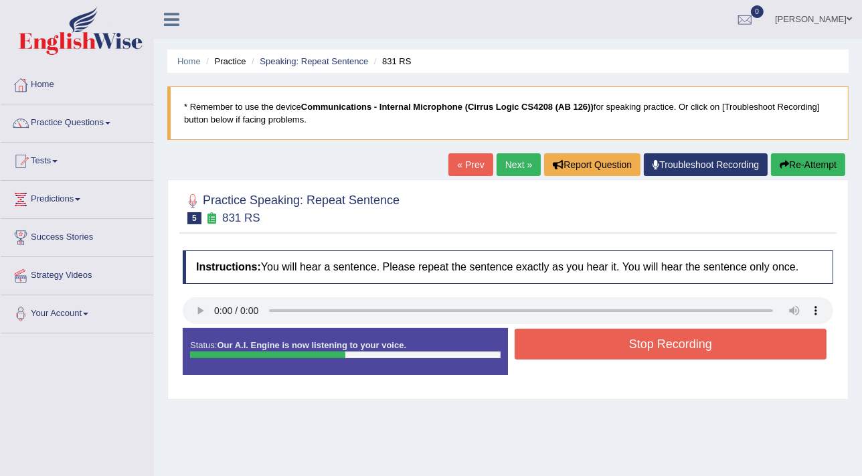
click at [671, 351] on button "Stop Recording" at bounding box center [671, 344] width 312 height 31
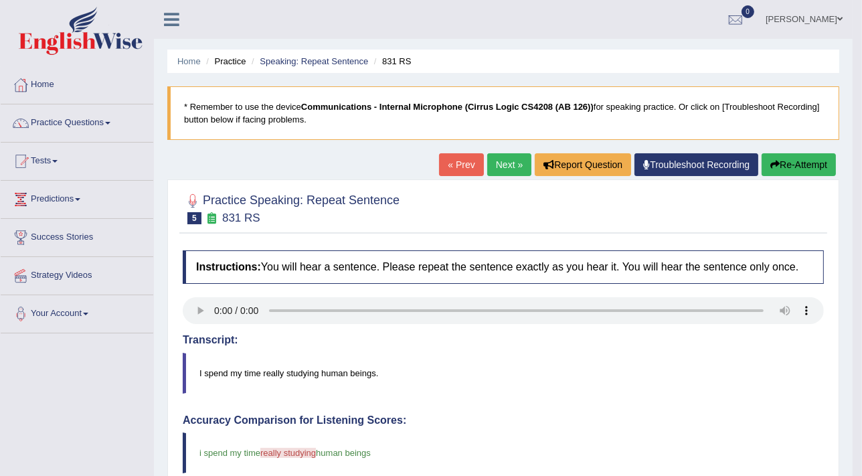
click at [500, 160] on link "Next »" at bounding box center [509, 164] width 44 height 23
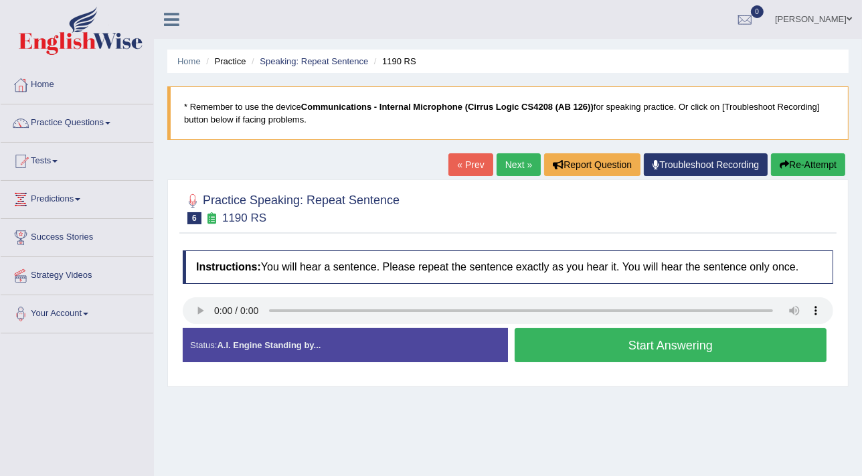
click at [671, 345] on button "Start Answering" at bounding box center [671, 345] width 312 height 34
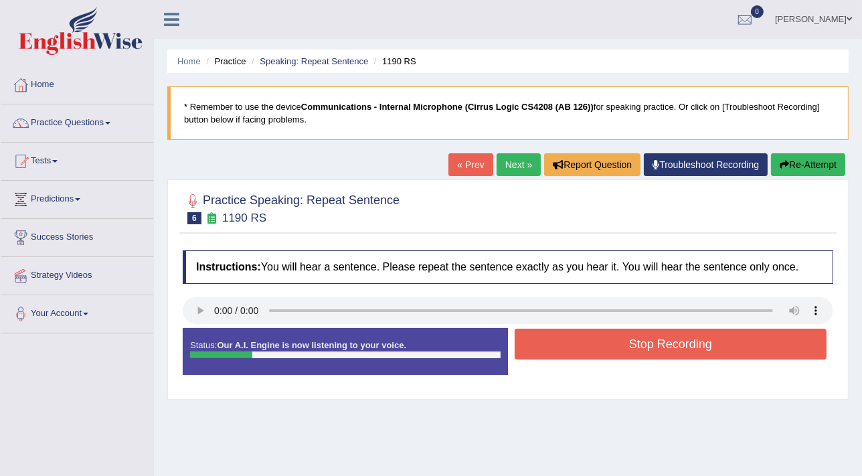
click at [671, 345] on button "Stop Recording" at bounding box center [671, 344] width 312 height 31
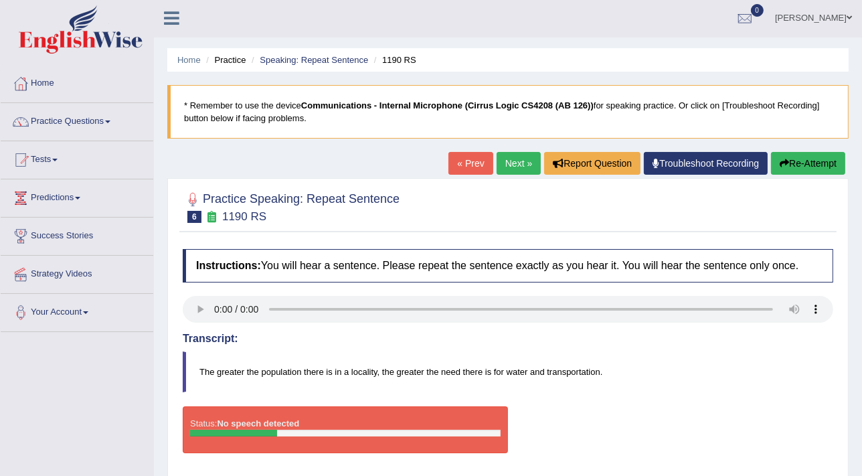
scroll to position [5, 0]
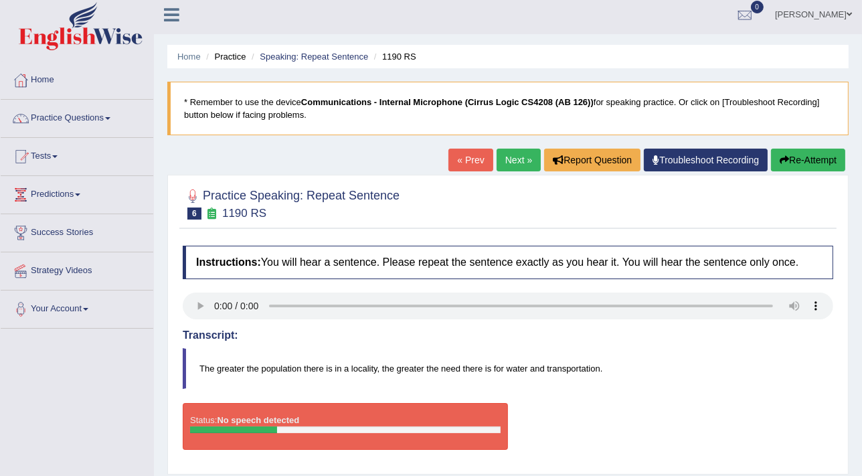
click at [524, 160] on link "Next »" at bounding box center [519, 160] width 44 height 23
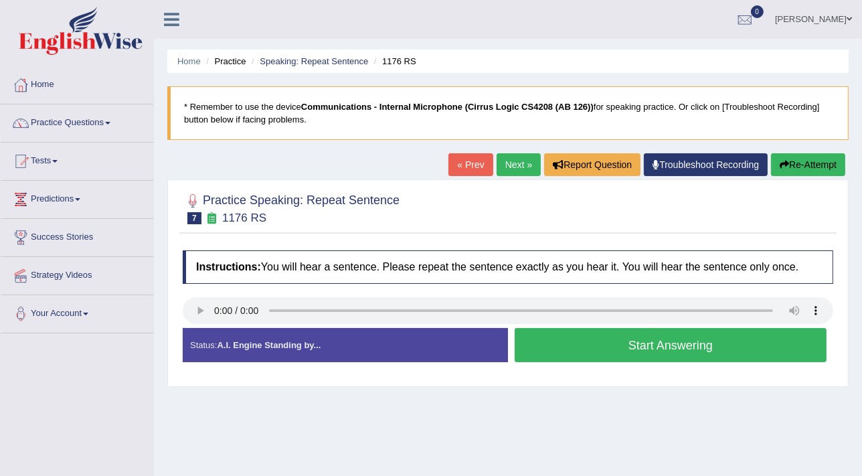
click at [661, 349] on button "Start Answering" at bounding box center [671, 345] width 312 height 34
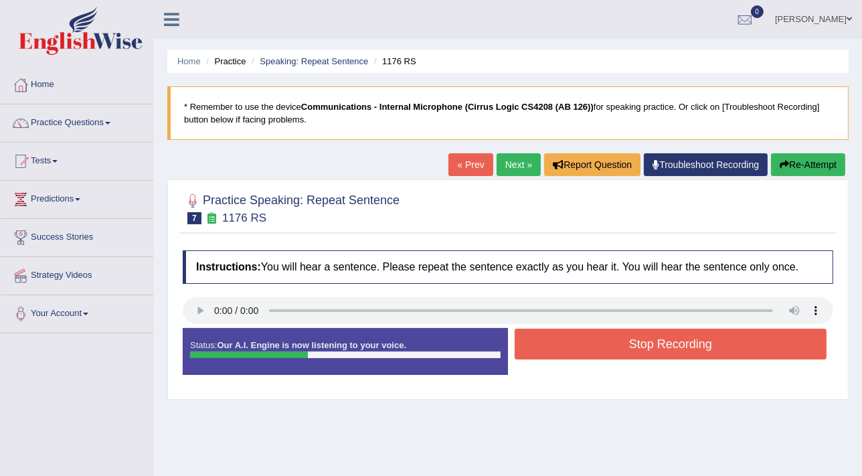
click at [661, 349] on button "Stop Recording" at bounding box center [671, 344] width 312 height 31
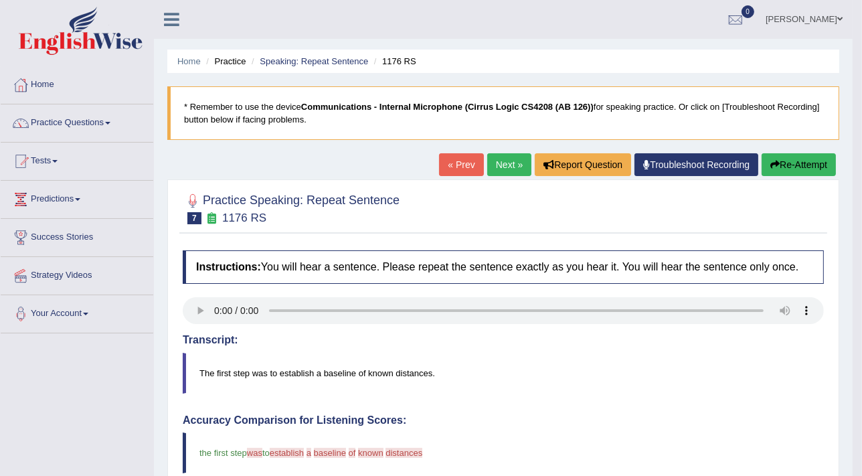
click at [505, 163] on link "Next »" at bounding box center [509, 164] width 44 height 23
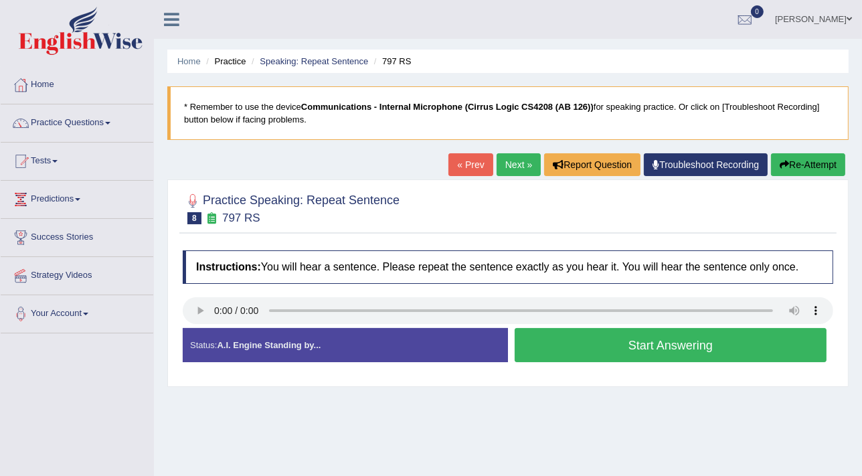
click at [675, 340] on button "Start Answering" at bounding box center [671, 345] width 312 height 34
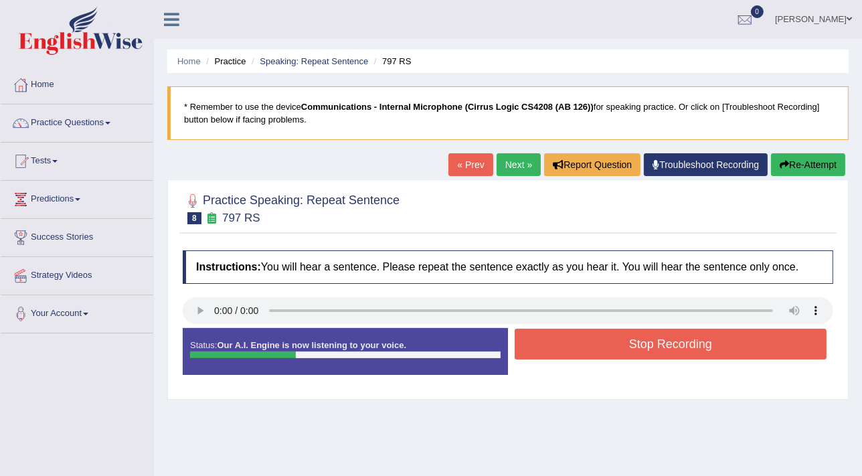
click at [675, 340] on button "Stop Recording" at bounding box center [671, 344] width 312 height 31
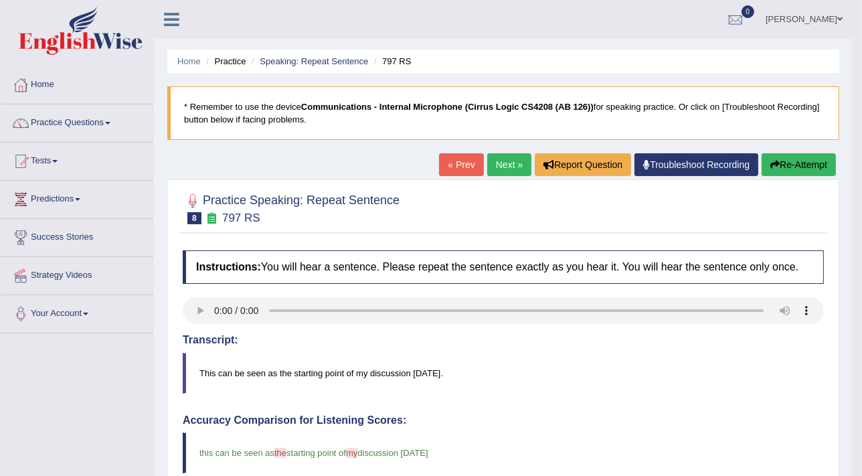
click at [501, 166] on link "Next »" at bounding box center [509, 164] width 44 height 23
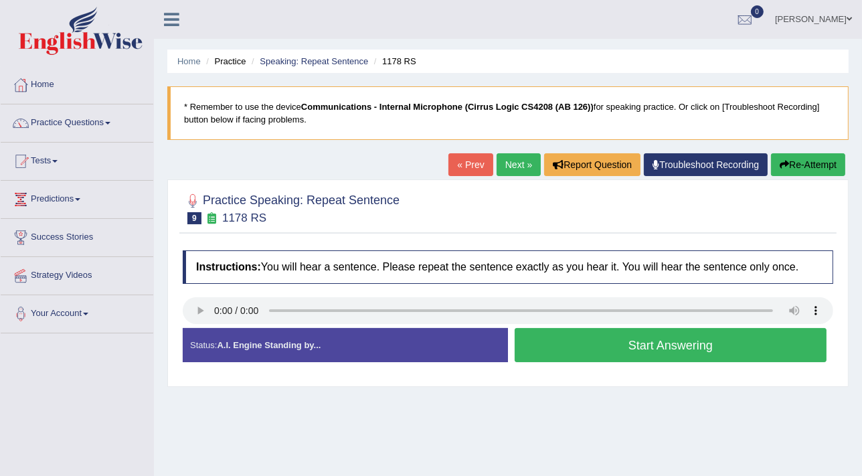
click at [704, 342] on button "Start Answering" at bounding box center [671, 345] width 312 height 34
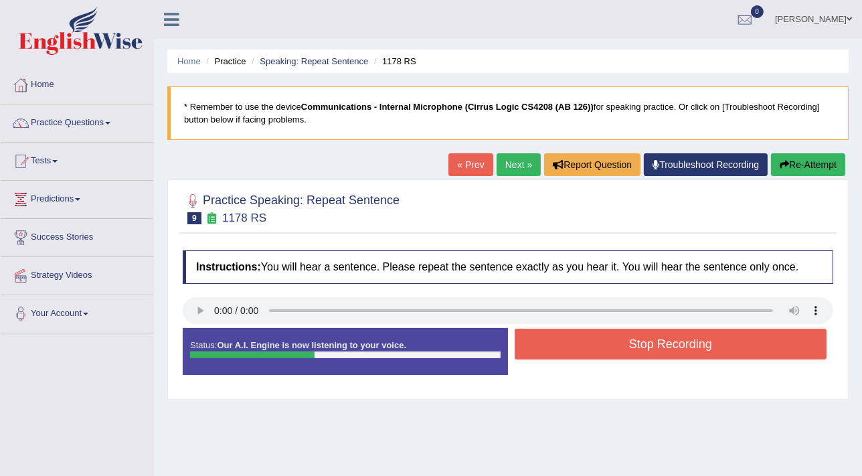
click at [704, 342] on button "Stop Recording" at bounding box center [671, 344] width 312 height 31
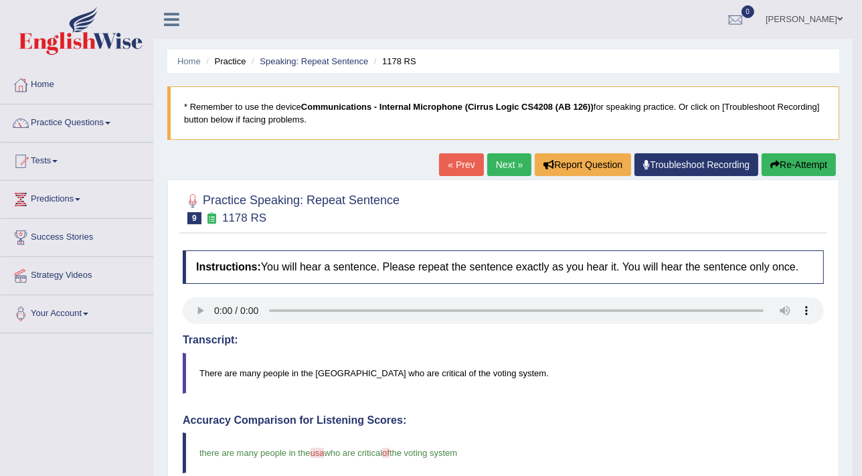
click at [513, 162] on link "Next »" at bounding box center [509, 164] width 44 height 23
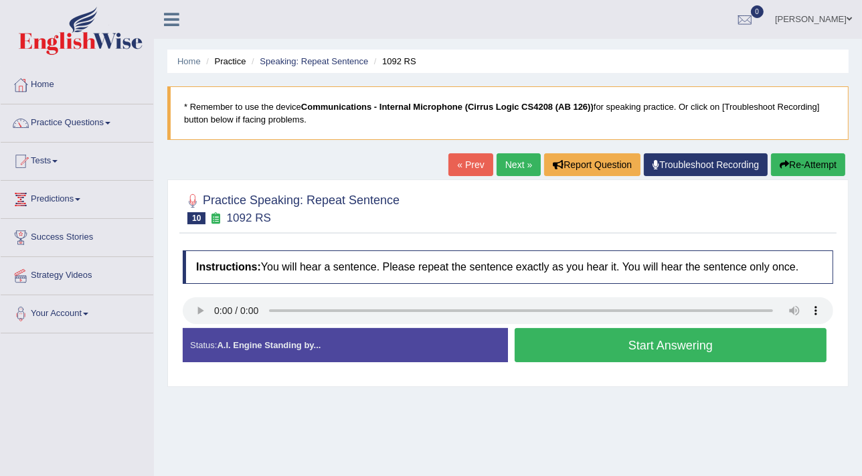
click at [649, 347] on button "Start Answering" at bounding box center [671, 345] width 312 height 34
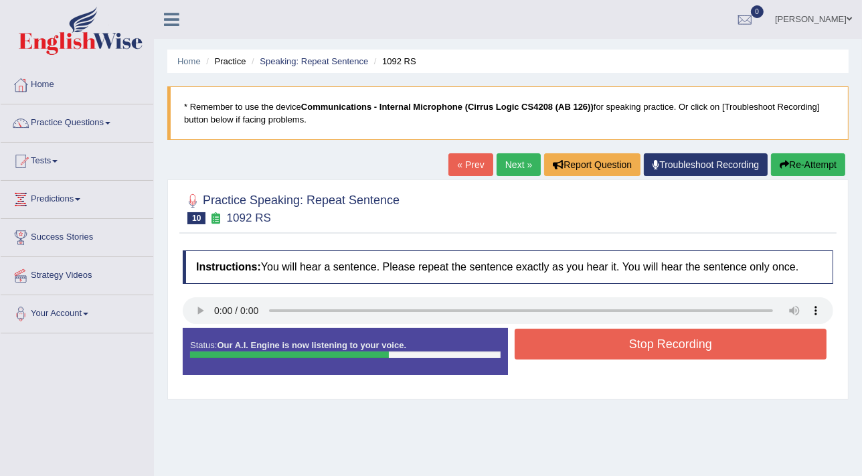
click at [649, 347] on button "Stop Recording" at bounding box center [671, 344] width 312 height 31
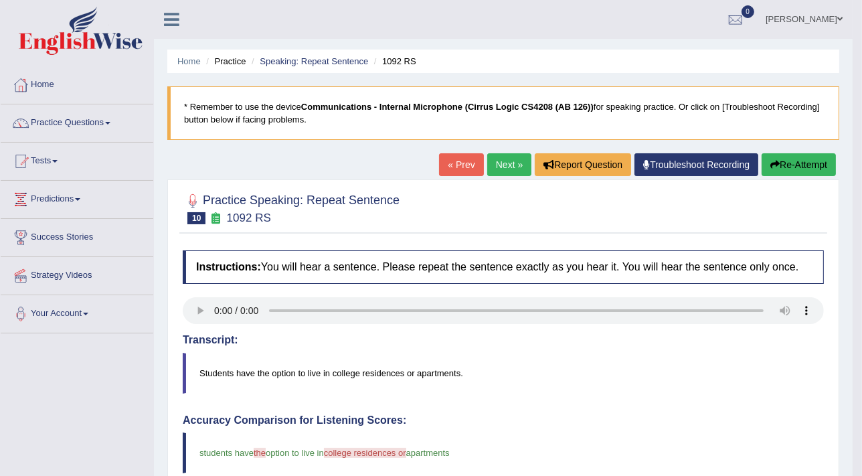
click at [508, 161] on link "Next »" at bounding box center [509, 164] width 44 height 23
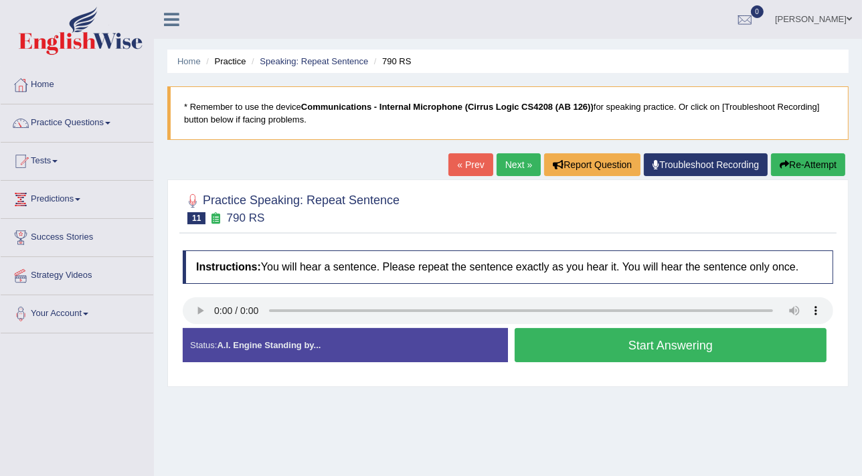
click at [676, 351] on button "Start Answering" at bounding box center [671, 345] width 312 height 34
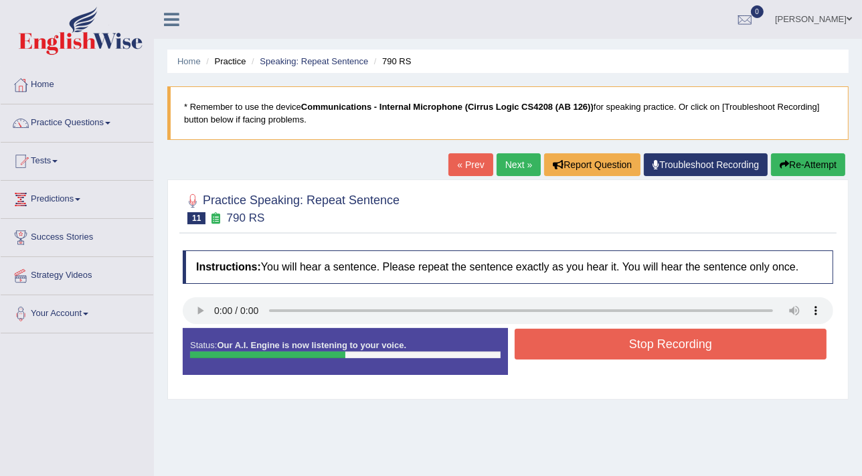
click at [677, 353] on button "Stop Recording" at bounding box center [671, 344] width 312 height 31
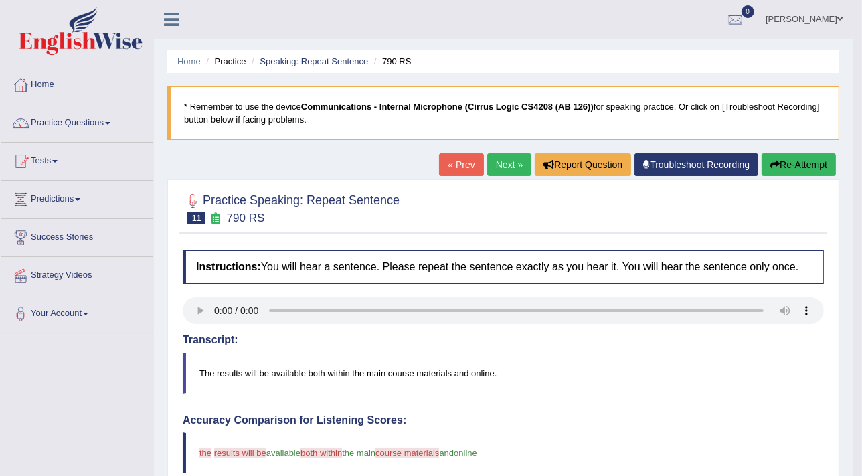
click at [513, 162] on link "Next »" at bounding box center [509, 164] width 44 height 23
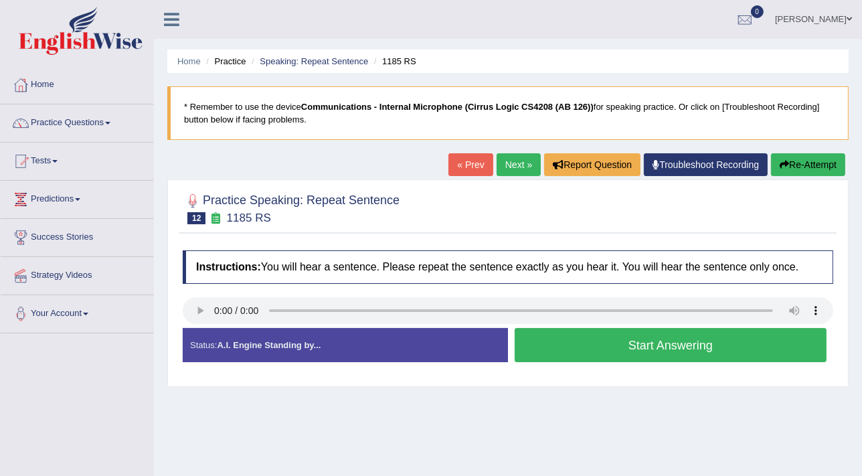
click at [647, 353] on button "Start Answering" at bounding box center [671, 345] width 312 height 34
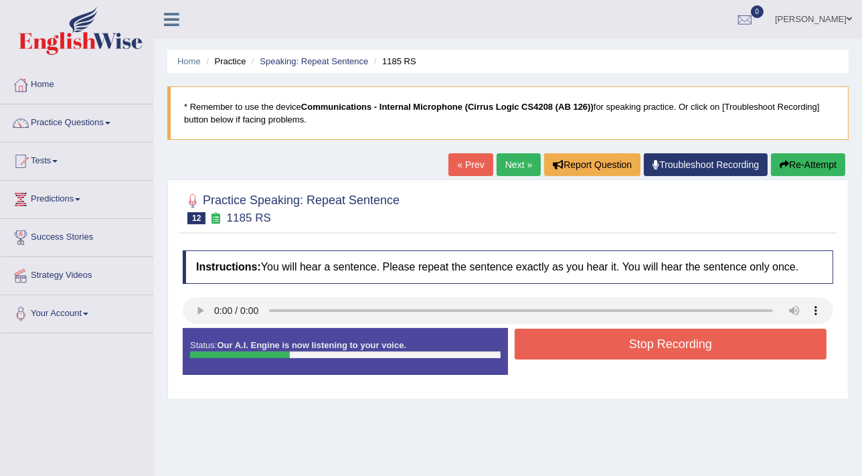
click at [647, 353] on button "Stop Recording" at bounding box center [671, 344] width 312 height 31
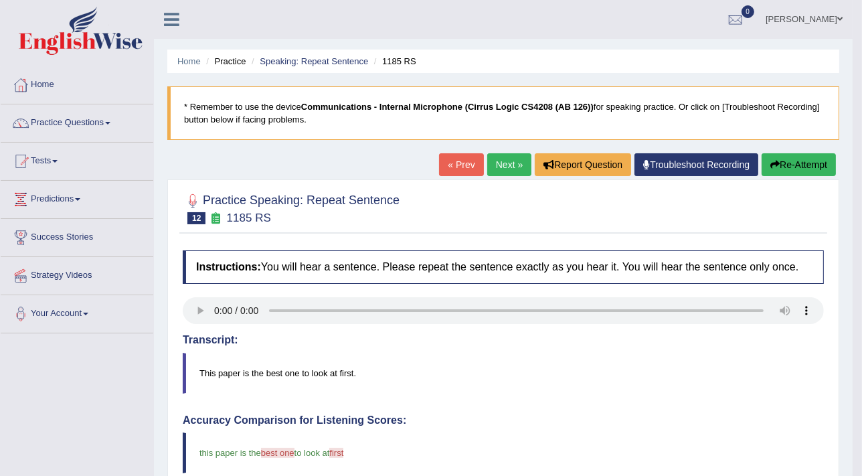
drag, startPoint x: 861, startPoint y: 191, endPoint x: 863, endPoint y: 202, distance: 10.2
click at [862, 202] on html "Toggle navigation Home Practice Questions Speaking Practice Read Aloud Repeat S…" at bounding box center [431, 238] width 862 height 476
click at [64, 119] on link "Practice Questions" at bounding box center [77, 120] width 153 height 33
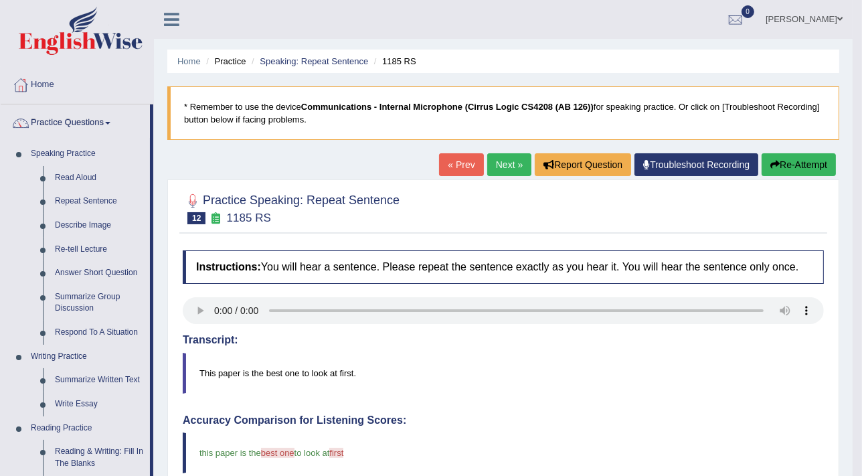
click at [512, 166] on link "Next »" at bounding box center [509, 164] width 44 height 23
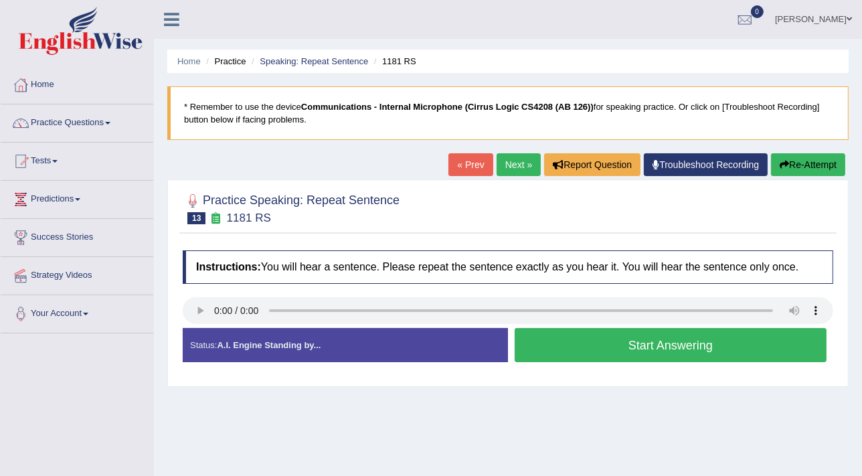
click at [653, 347] on button "Start Answering" at bounding box center [671, 345] width 312 height 34
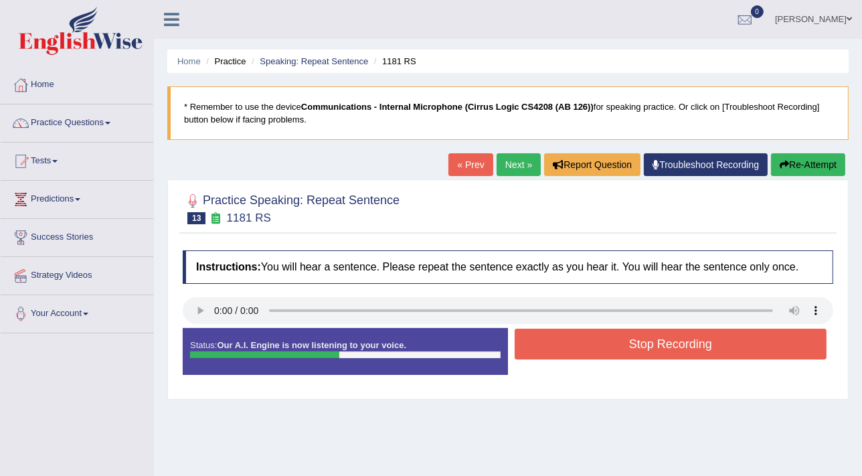
click at [664, 347] on button "Stop Recording" at bounding box center [671, 344] width 312 height 31
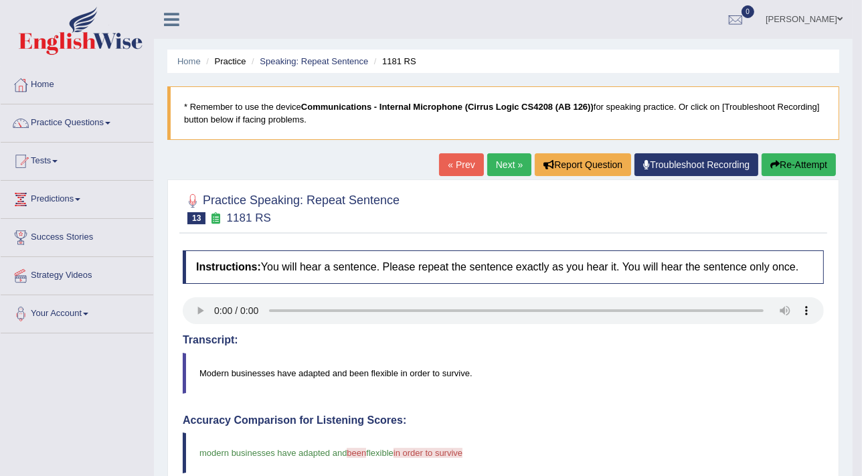
click at [501, 164] on link "Next »" at bounding box center [509, 164] width 44 height 23
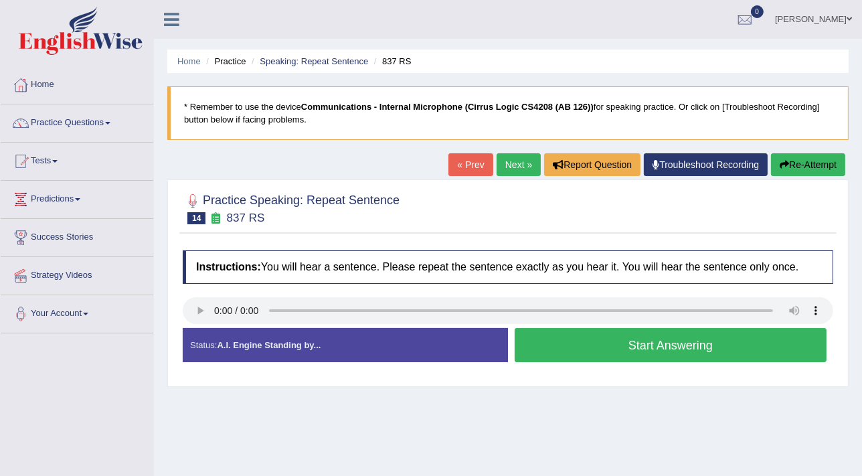
click at [670, 345] on button "Start Answering" at bounding box center [671, 345] width 312 height 34
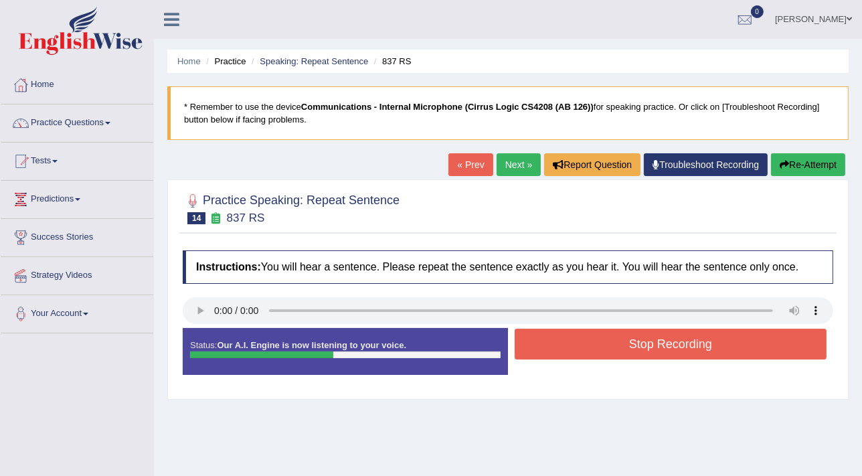
click at [670, 345] on button "Stop Recording" at bounding box center [671, 344] width 312 height 31
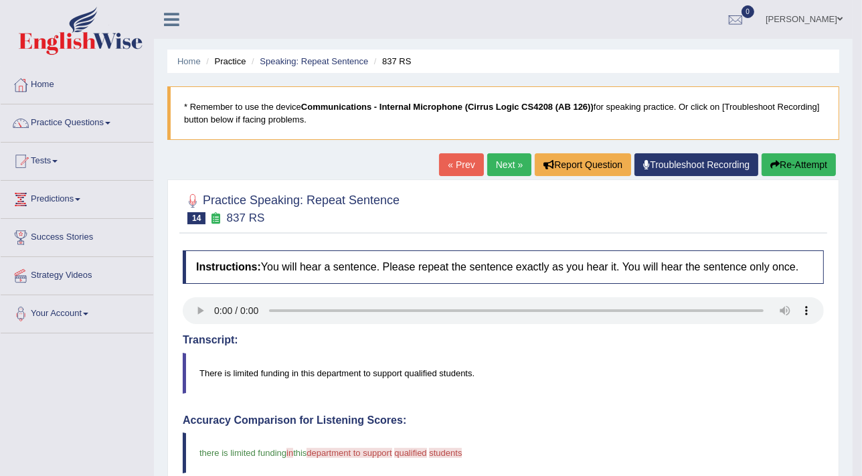
click at [512, 167] on link "Next »" at bounding box center [509, 164] width 44 height 23
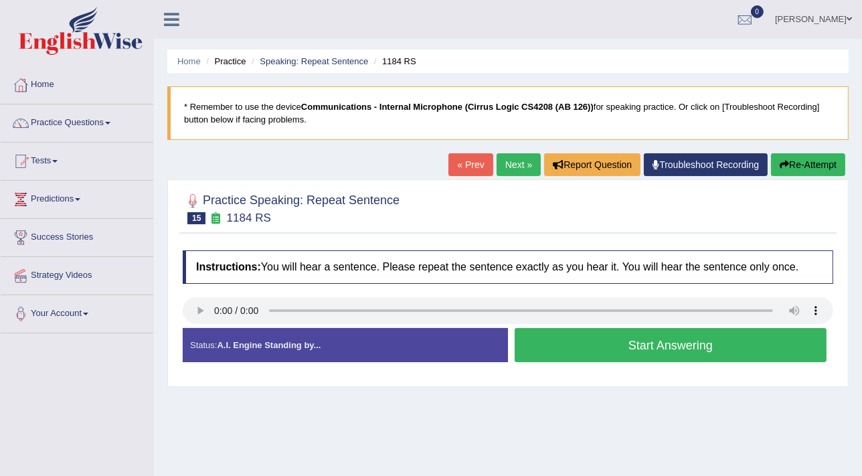
click at [684, 348] on button "Start Answering" at bounding box center [671, 345] width 312 height 34
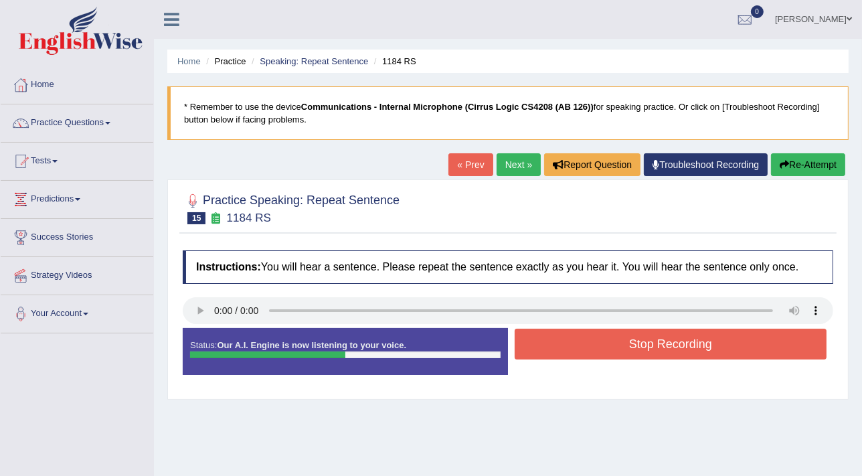
click at [684, 348] on button "Stop Recording" at bounding box center [671, 344] width 312 height 31
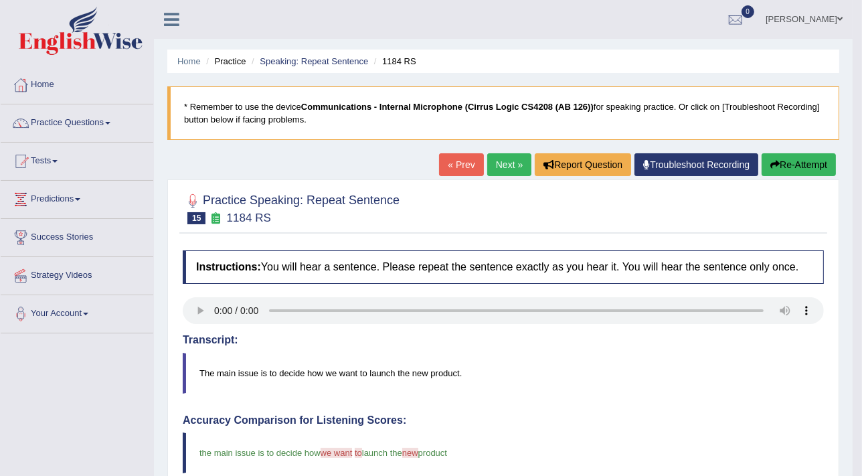
click at [506, 171] on link "Next »" at bounding box center [509, 164] width 44 height 23
